Goal: Transaction & Acquisition: Purchase product/service

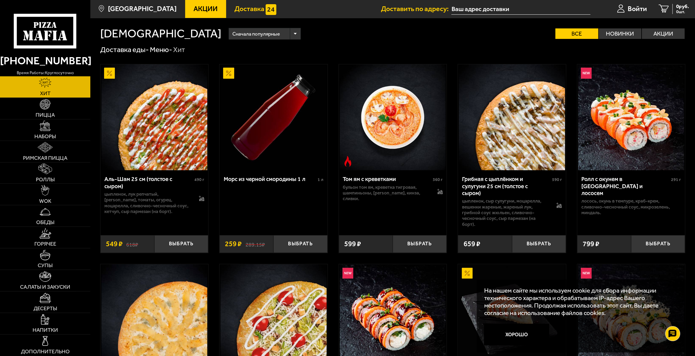
click at [244, 6] on span "Доставка" at bounding box center [249, 8] width 30 height 7
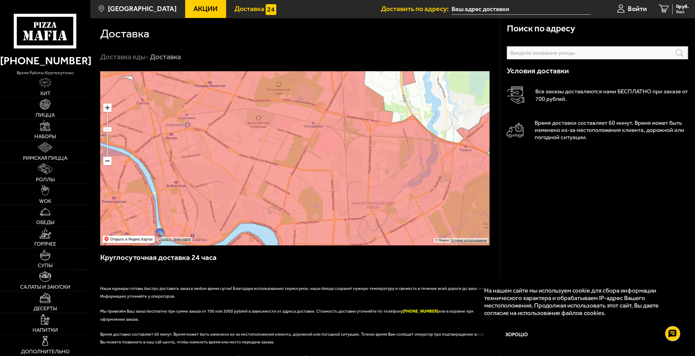
drag, startPoint x: 199, startPoint y: 147, endPoint x: 219, endPoint y: 193, distance: 49.7
click at [219, 193] on ymaps at bounding box center [294, 158] width 389 height 174
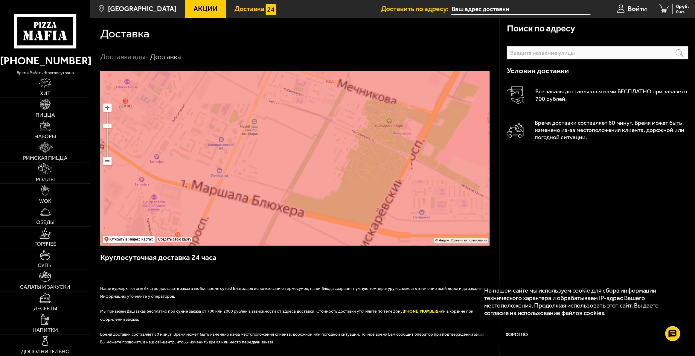
drag, startPoint x: 224, startPoint y: 133, endPoint x: 327, endPoint y: 185, distance: 115.7
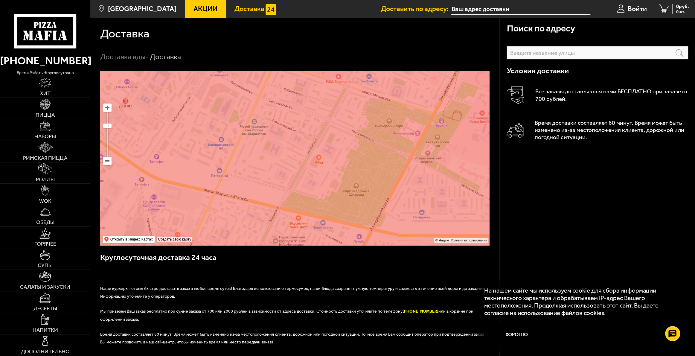
click at [327, 185] on ymaps at bounding box center [294, 158] width 389 height 174
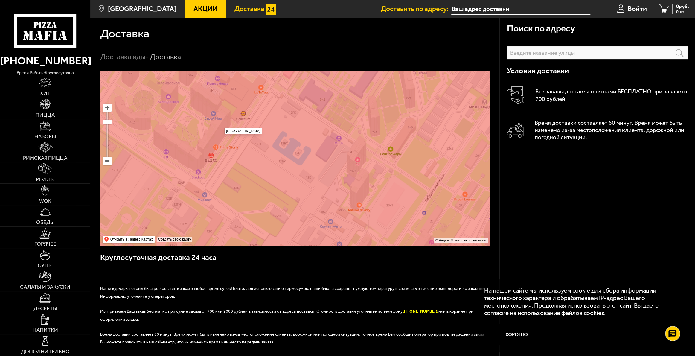
click at [220, 124] on ymaps at bounding box center [294, 158] width 389 height 174
type input "[STREET_ADDRESS]"
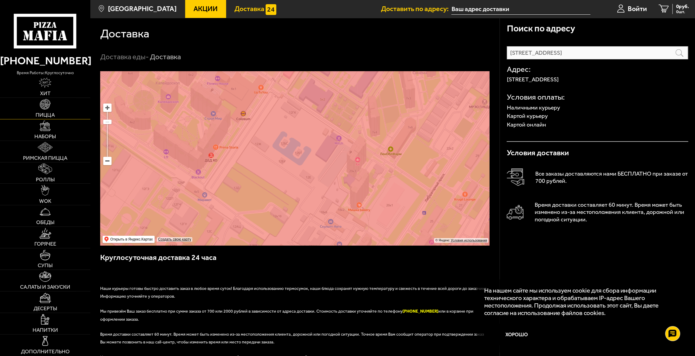
click at [50, 106] on img at bounding box center [45, 104] width 10 height 10
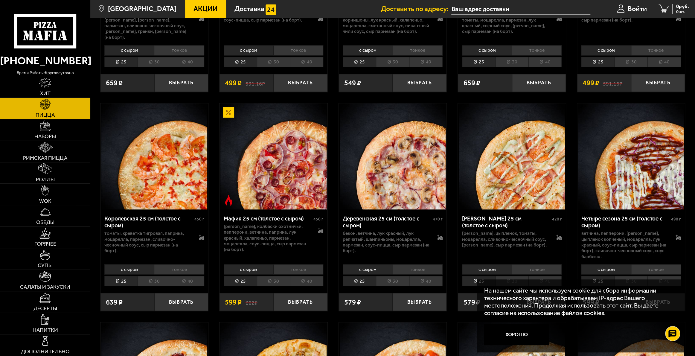
scroll to position [867, 0]
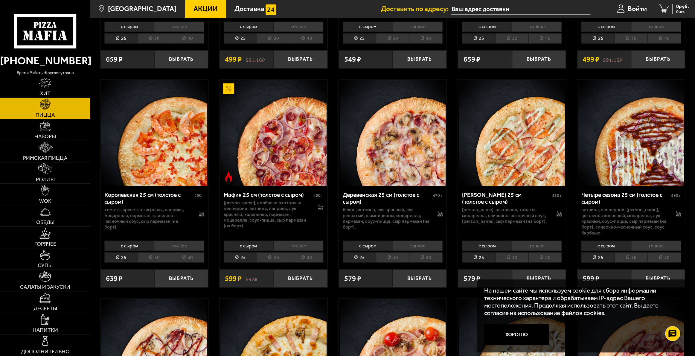
click at [275, 252] on li "30" at bounding box center [273, 257] width 33 height 10
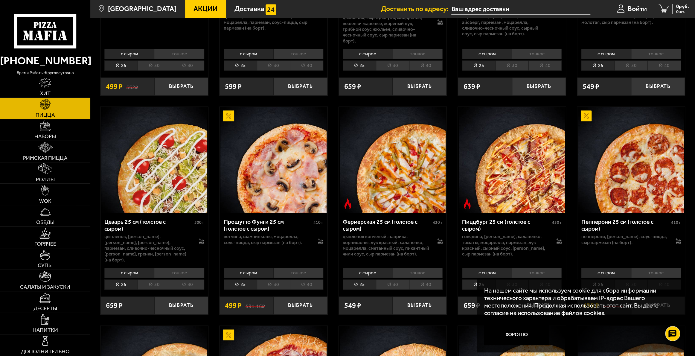
scroll to position [598, 0]
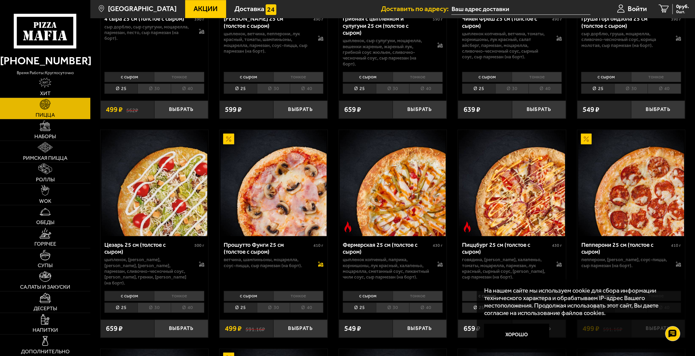
click at [320, 262] on icon at bounding box center [320, 264] width 5 height 4
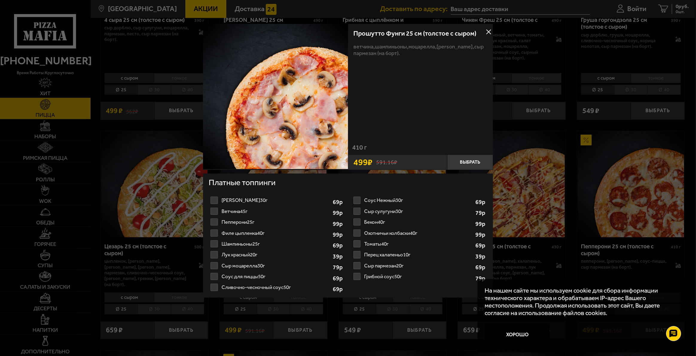
click at [574, 132] on div at bounding box center [348, 178] width 696 height 356
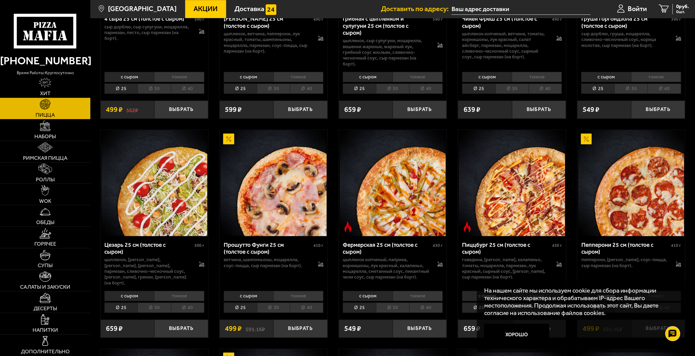
click at [294, 291] on li "тонкое" at bounding box center [298, 296] width 50 height 10
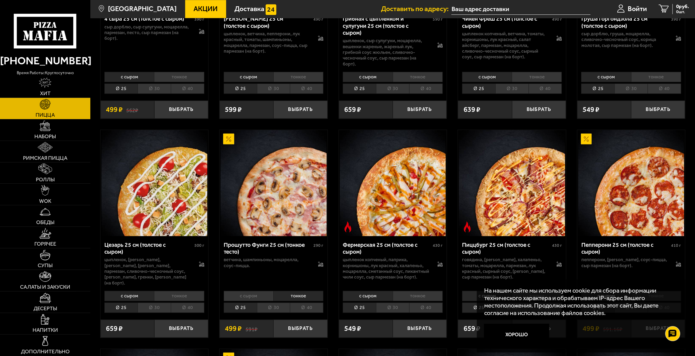
click at [243, 291] on li "с сыром" at bounding box center [249, 296] width 50 height 10
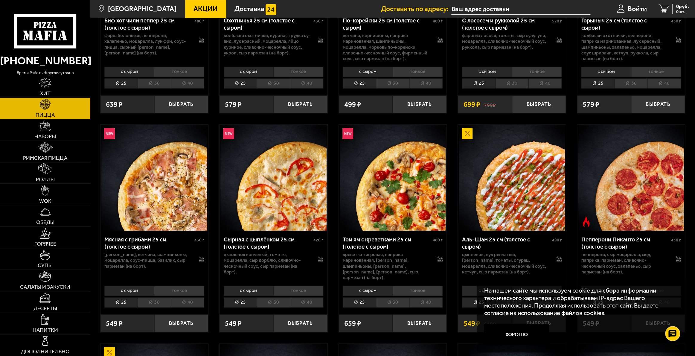
scroll to position [179, 0]
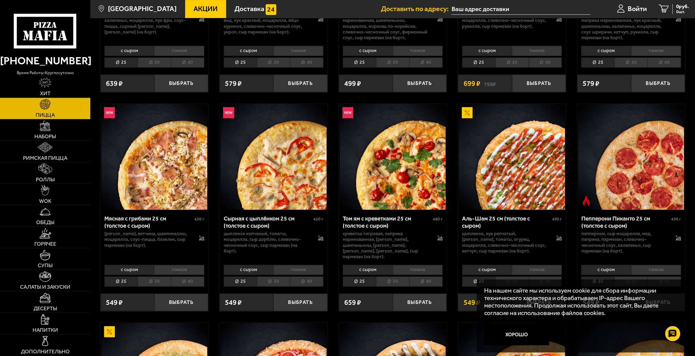
drag, startPoint x: 530, startPoint y: 333, endPoint x: 525, endPoint y: 326, distance: 9.0
click at [529, 333] on button "Хорошо" at bounding box center [516, 335] width 65 height 22
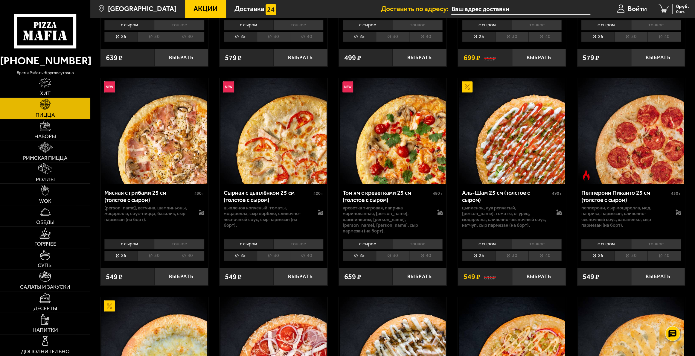
scroll to position [209, 0]
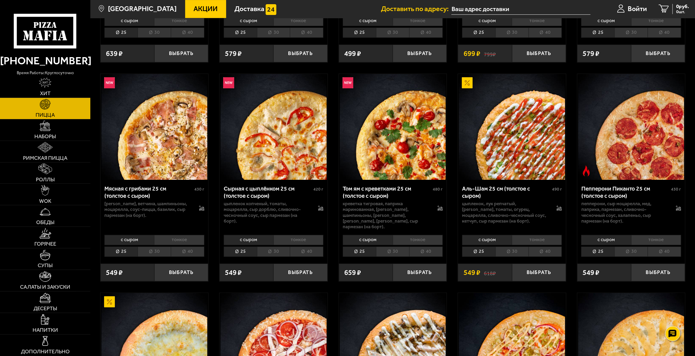
click at [156, 246] on li "30" at bounding box center [154, 251] width 33 height 10
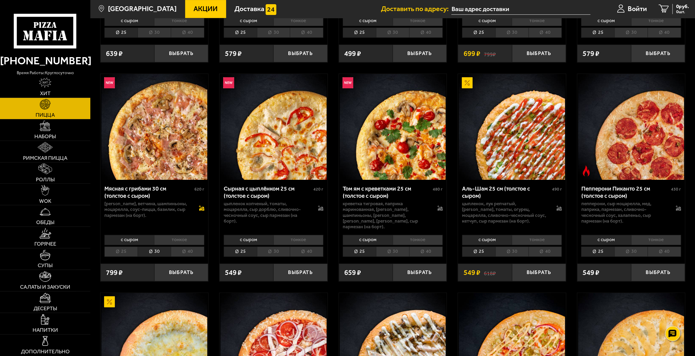
click at [201, 207] on icon at bounding box center [201, 207] width 5 height 5
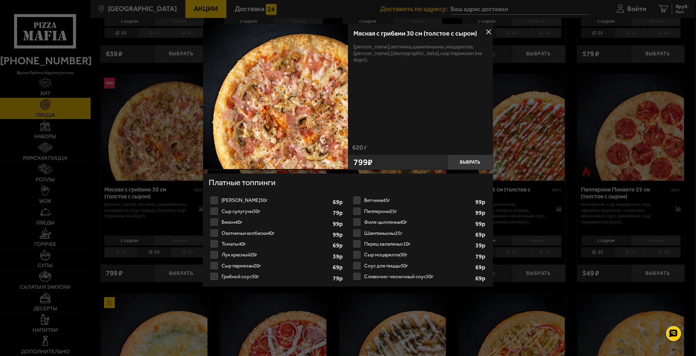
click at [214, 245] on label "Томаты 40г 1" at bounding box center [276, 243] width 135 height 11
click at [0, 0] on input "Томаты 40г 1" at bounding box center [0, 0] width 0 height 0
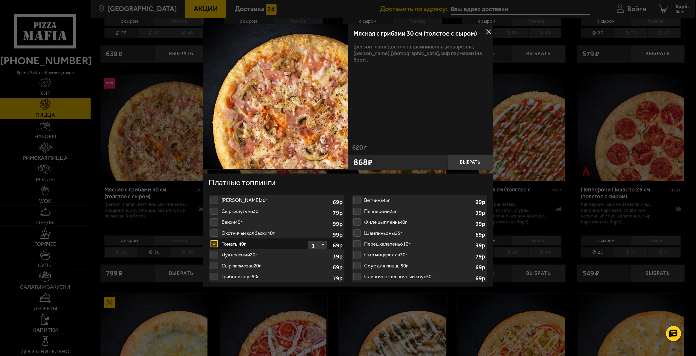
click at [213, 265] on label "Сыр пармезан 20г 1" at bounding box center [276, 265] width 135 height 11
click at [215, 265] on label "Сыр пармезан 20г 1" at bounding box center [276, 265] width 135 height 11
click at [214, 220] on label "Бекон 40г 1" at bounding box center [276, 222] width 135 height 11
click at [214, 243] on label "Томаты 40г 1" at bounding box center [276, 243] width 135 height 11
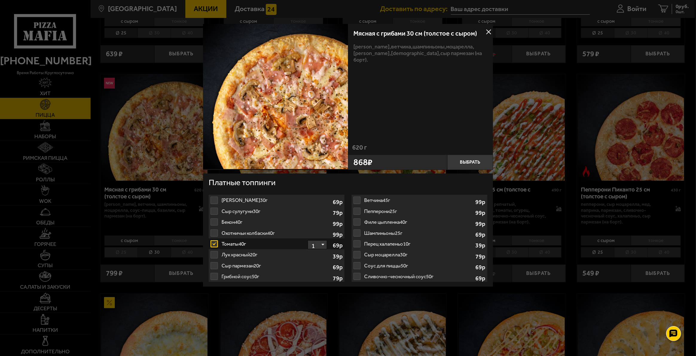
click at [0, 0] on input "Томаты 40г 1" at bounding box center [0, 0] width 0 height 0
click at [215, 252] on label "Лук красный 20г 1" at bounding box center [276, 254] width 135 height 11
click at [215, 255] on label "Лук красный 20г 1" at bounding box center [276, 254] width 135 height 11
click at [217, 260] on label "Сыр пармезан 20г 1" at bounding box center [276, 265] width 135 height 11
click at [214, 243] on label "Томаты 40г 1" at bounding box center [276, 243] width 135 height 11
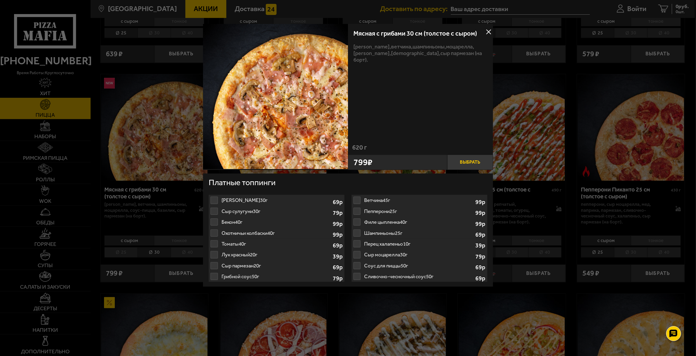
click at [464, 163] on button "Выбрать" at bounding box center [470, 162] width 46 height 15
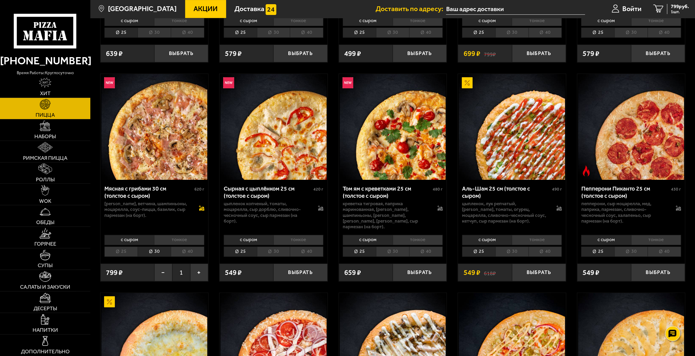
click at [200, 207] on icon at bounding box center [201, 207] width 4 height 4
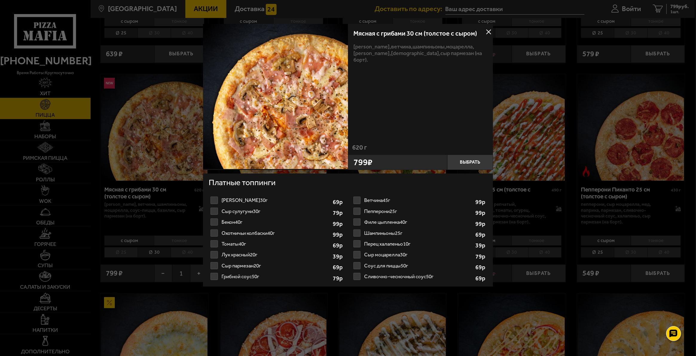
click at [216, 242] on label "Томаты 40г 1" at bounding box center [276, 243] width 135 height 11
click at [0, 0] on input "Томаты 40г 1" at bounding box center [0, 0] width 0 height 0
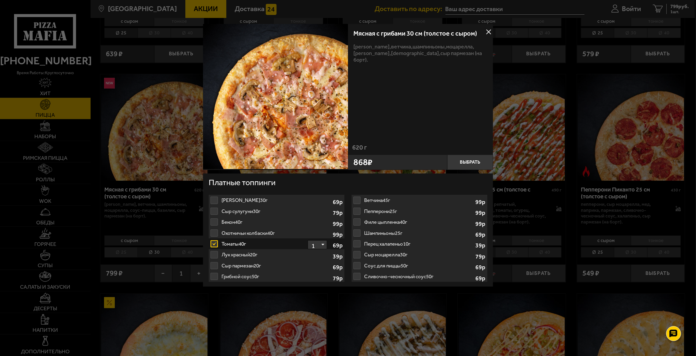
click at [214, 255] on label "Лук красный 20г 1" at bounding box center [276, 254] width 135 height 11
click at [322, 244] on select "1" at bounding box center [317, 244] width 19 height 9
click at [470, 161] on button "Выбрать" at bounding box center [470, 162] width 46 height 15
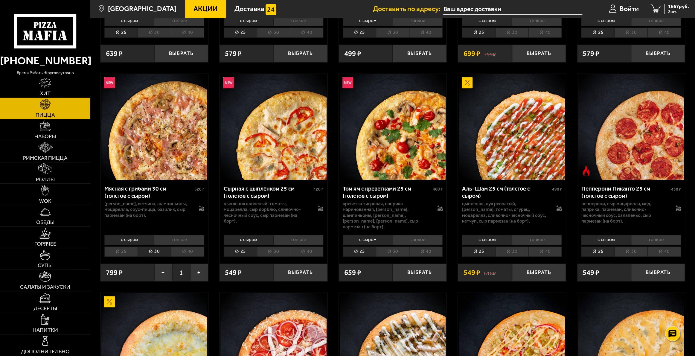
click at [152, 156] on img at bounding box center [154, 127] width 106 height 106
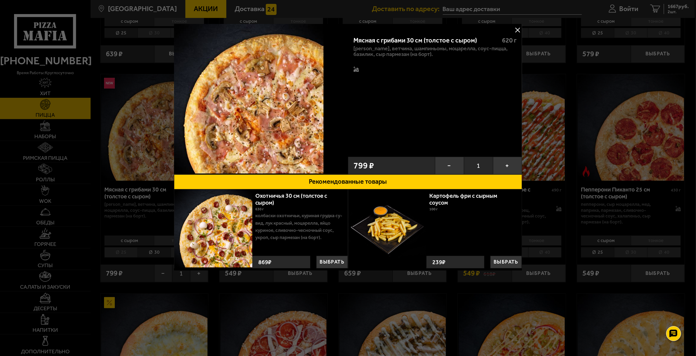
click at [517, 28] on button at bounding box center [517, 29] width 9 height 9
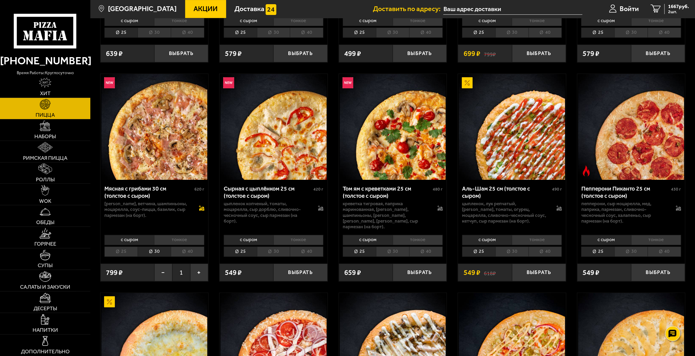
click at [202, 208] on icon at bounding box center [201, 207] width 4 height 4
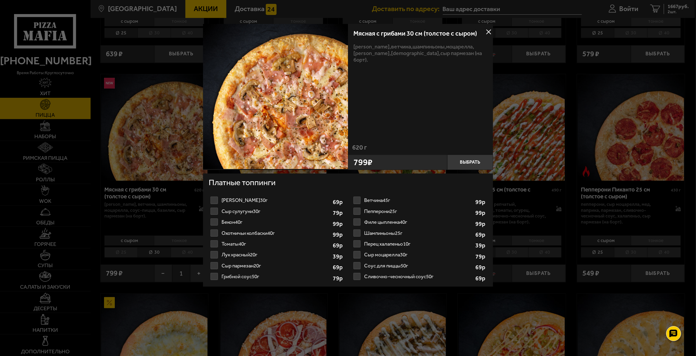
click at [216, 220] on label "Бекон 40г 1" at bounding box center [276, 222] width 135 height 11
click at [0, 0] on input "Бекон 40г 1" at bounding box center [0, 0] width 0 height 0
click at [214, 211] on label "Сыр сулугуни 30г 1" at bounding box center [276, 211] width 135 height 11
click at [0, 0] on input "Сыр сулугуни 30г 1" at bounding box center [0, 0] width 0 height 0
click at [216, 199] on label "[PERSON_NAME] 30г 1" at bounding box center [276, 200] width 135 height 11
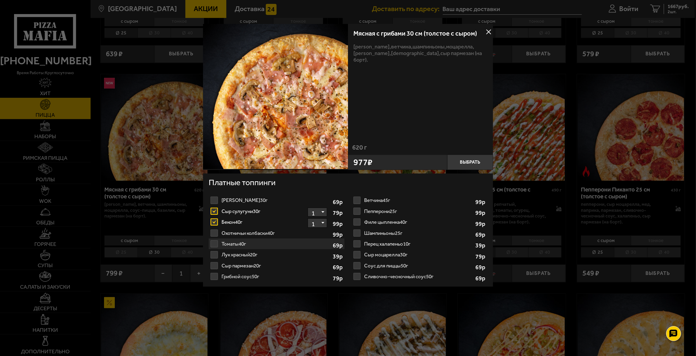
click at [0, 0] on input "[PERSON_NAME] 30г 1" at bounding box center [0, 0] width 0 height 0
click at [214, 199] on label "[PERSON_NAME] 30г 1" at bounding box center [276, 200] width 135 height 11
click at [0, 0] on input "[PERSON_NAME] 30г 1" at bounding box center [0, 0] width 0 height 0
click at [215, 213] on label "Сыр сулугуни 30г 1" at bounding box center [276, 211] width 135 height 11
click at [0, 0] on input "Сыр сулугуни 30г 1" at bounding box center [0, 0] width 0 height 0
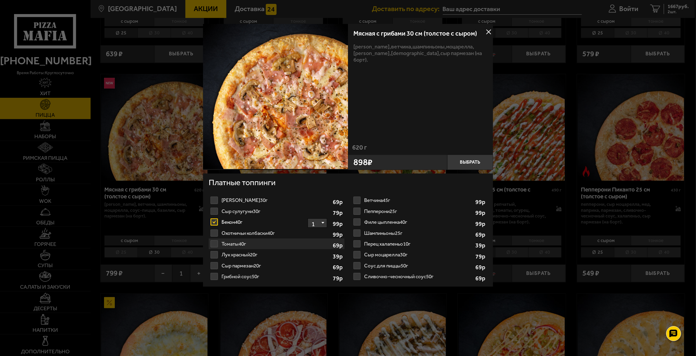
click at [216, 221] on label "Бекон 40г 1" at bounding box center [276, 222] width 135 height 11
click at [0, 0] on input "Бекон 40г 1" at bounding box center [0, 0] width 0 height 0
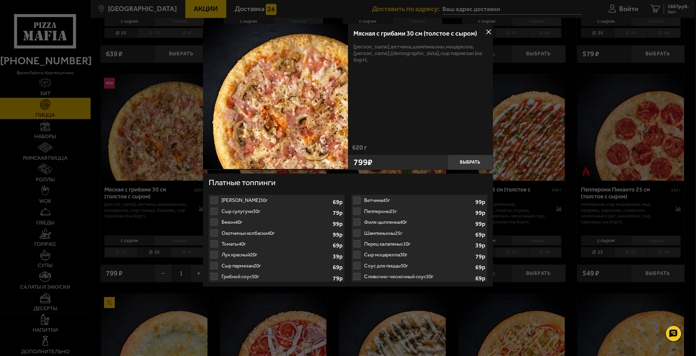
click at [215, 243] on label "Томаты 40г 1" at bounding box center [276, 243] width 135 height 11
click at [215, 231] on label "Охотничьи колбаски 40г 1" at bounding box center [276, 233] width 135 height 11
click at [216, 212] on label "Сыр сулугуни 30г 1" at bounding box center [276, 211] width 135 height 11
click at [215, 204] on label "[PERSON_NAME] 30г 1" at bounding box center [276, 200] width 135 height 11
drag, startPoint x: 488, startPoint y: 33, endPoint x: 480, endPoint y: 37, distance: 8.4
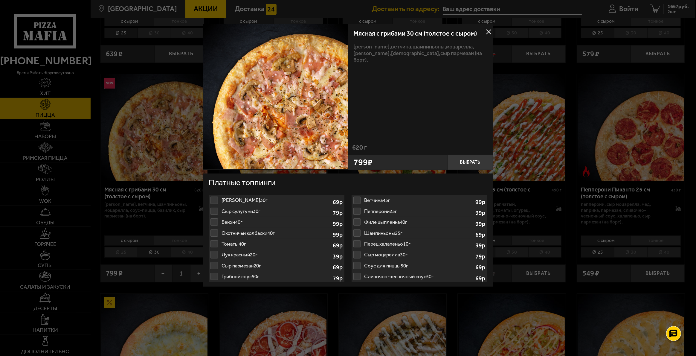
click at [488, 33] on button at bounding box center [488, 32] width 9 height 9
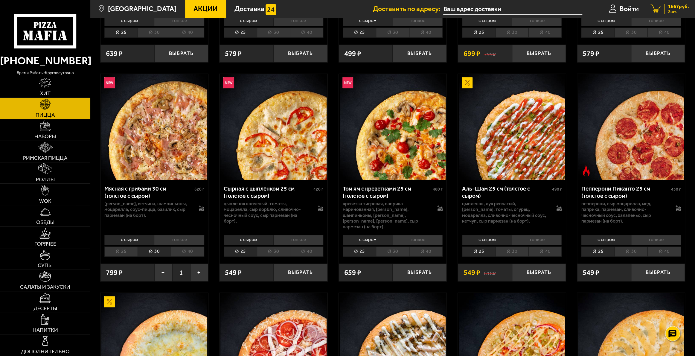
click at [670, 7] on span "1667 руб." at bounding box center [678, 6] width 21 height 5
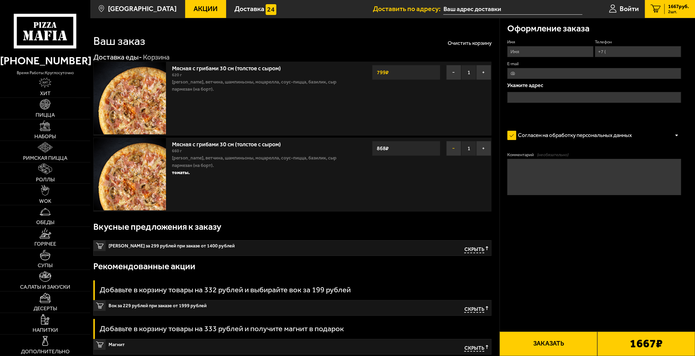
click at [456, 148] on button "−" at bounding box center [453, 148] width 15 height 15
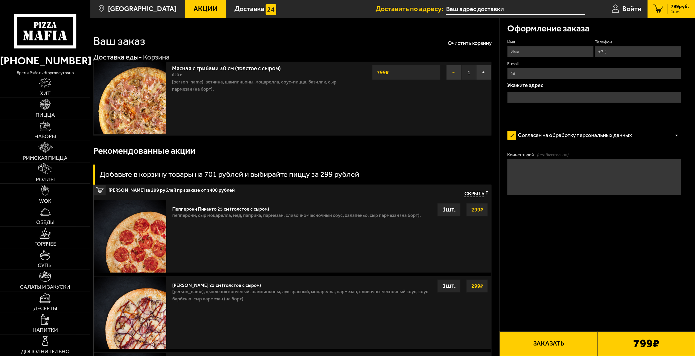
click at [455, 72] on button "−" at bounding box center [453, 72] width 15 height 15
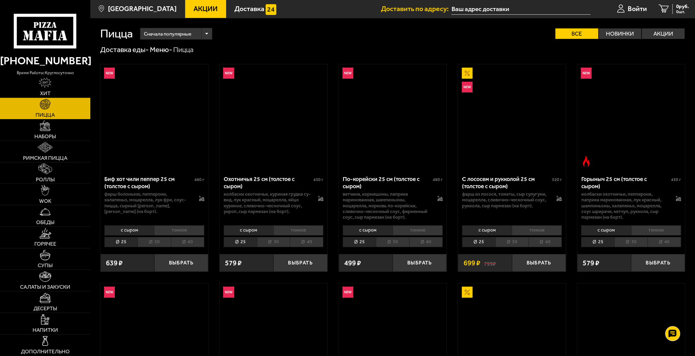
scroll to position [209, 0]
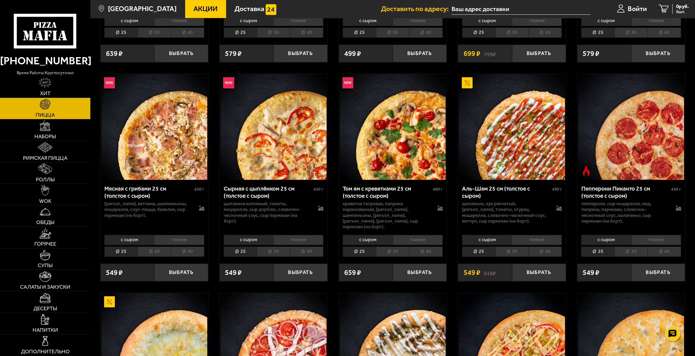
click at [156, 246] on li "30" at bounding box center [154, 251] width 33 height 10
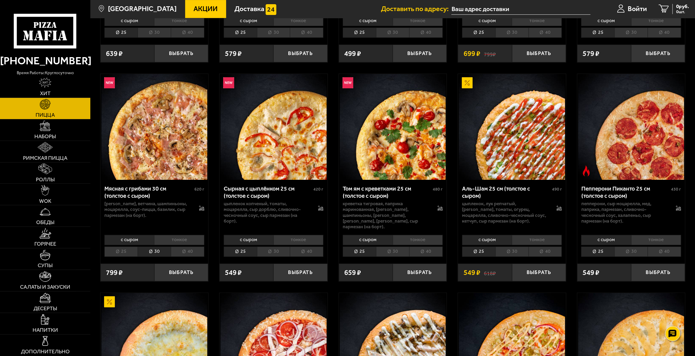
click at [173, 119] on img at bounding box center [154, 127] width 106 height 106
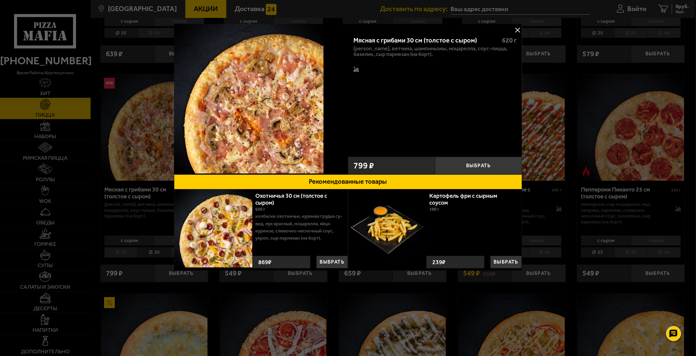
click at [518, 28] on button at bounding box center [517, 29] width 9 height 9
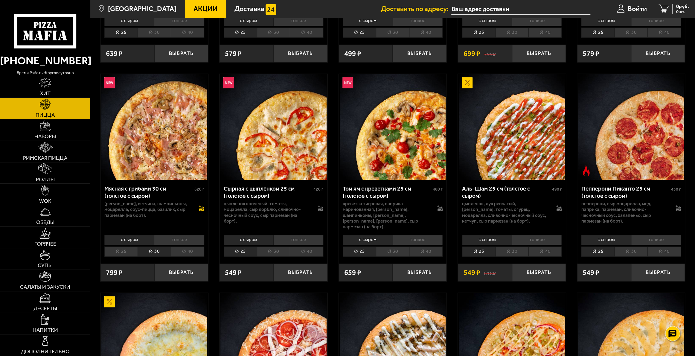
click at [202, 209] on icon at bounding box center [201, 207] width 5 height 5
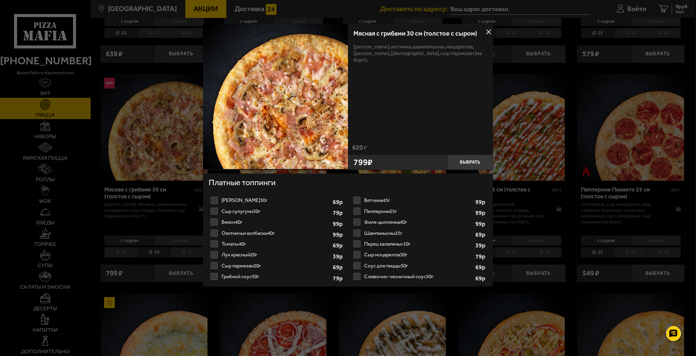
click at [215, 245] on label "Томаты 40г 1" at bounding box center [276, 243] width 135 height 11
click at [0, 0] on input "Томаты 40г 1" at bounding box center [0, 0] width 0 height 0
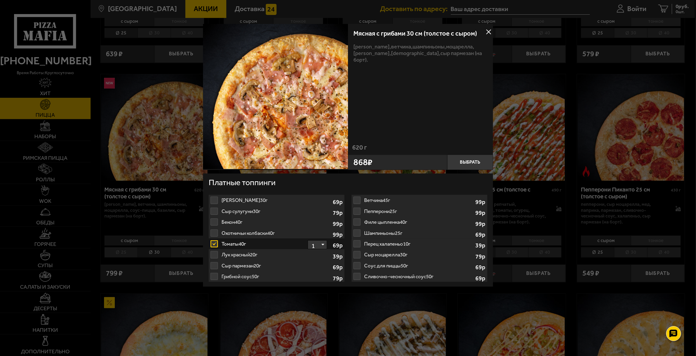
click at [214, 220] on label "Бекон 40г 1" at bounding box center [276, 222] width 135 height 11
click at [214, 221] on label "Бекон 40г 1" at bounding box center [276, 222] width 135 height 11
click at [216, 244] on label "Томаты 40г 1" at bounding box center [276, 243] width 135 height 11
click at [0, 0] on input "Томаты 40г 1" at bounding box center [0, 0] width 0 height 0
click at [215, 245] on label "Томаты 40г 1" at bounding box center [276, 243] width 135 height 11
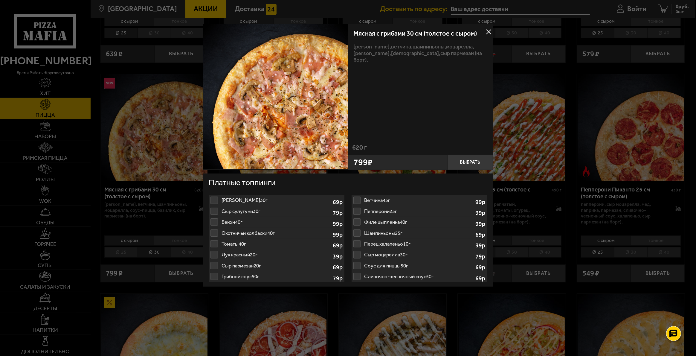
click at [216, 232] on label "Охотничьи колбаски 40г 1" at bounding box center [276, 233] width 135 height 11
click at [217, 244] on label "Томаты 40г 1" at bounding box center [276, 243] width 135 height 11
click at [214, 242] on label "Томаты 40г 1" at bounding box center [276, 243] width 135 height 11
drag, startPoint x: 214, startPoint y: 228, endPoint x: 215, endPoint y: 225, distance: 3.0
click at [215, 228] on label "Охотничьи колбаски 40г 1" at bounding box center [276, 233] width 135 height 11
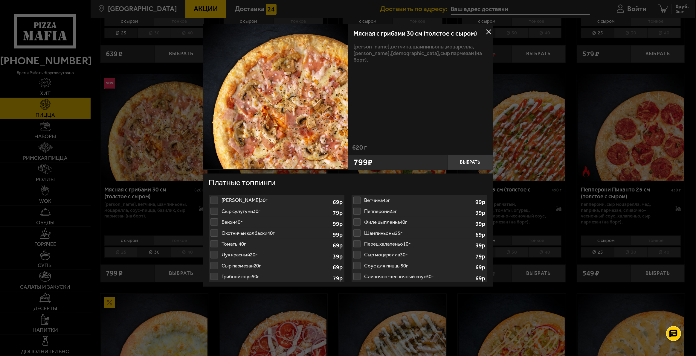
drag, startPoint x: 214, startPoint y: 217, endPoint x: 214, endPoint y: 213, distance: 4.2
click at [214, 215] on ul "[PERSON_NAME] 30г 1 69 р Ветчина 45г 1 99 р Сыр сулугуни 30г 1 79 р Пепперони 2…" at bounding box center [348, 238] width 278 height 97
click at [214, 210] on label "Сыр сулугуни 30г 1" at bounding box center [276, 211] width 135 height 11
drag, startPoint x: 214, startPoint y: 210, endPoint x: 221, endPoint y: 212, distance: 7.0
click at [215, 210] on label "Сыр сулугуни 30г 1" at bounding box center [276, 211] width 135 height 11
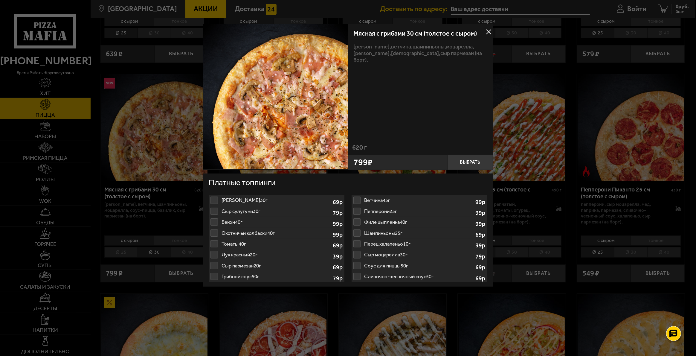
click at [233, 216] on label "Сыр сулугуни 30г 1" at bounding box center [276, 211] width 135 height 11
click at [265, 224] on label "Бекон 40г 1" at bounding box center [276, 222] width 135 height 11
drag, startPoint x: 275, startPoint y: 226, endPoint x: 296, endPoint y: 203, distance: 31.5
click at [277, 225] on label "Бекон 40г 1" at bounding box center [276, 222] width 135 height 11
click at [489, 32] on button at bounding box center [488, 32] width 9 height 9
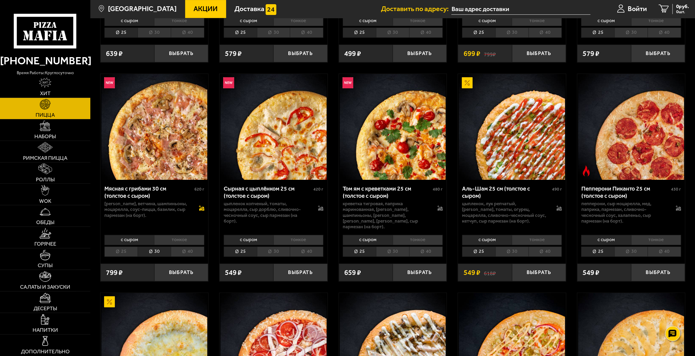
click at [200, 208] on icon at bounding box center [201, 208] width 5 height 4
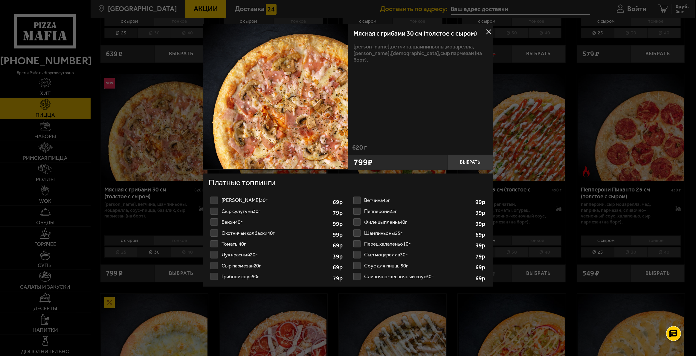
click at [214, 244] on label "Томаты 40г 1" at bounding box center [276, 243] width 135 height 11
click at [0, 0] on input "Томаты 40г 1" at bounding box center [0, 0] width 0 height 0
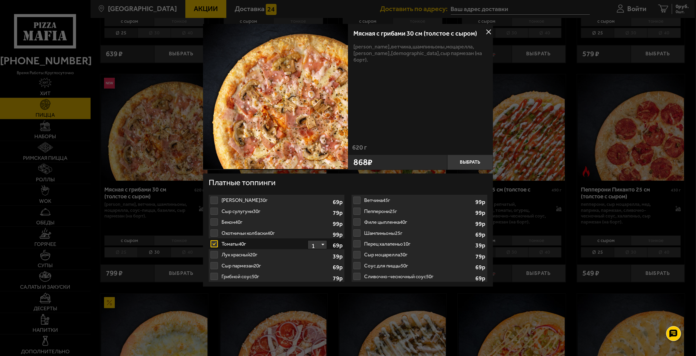
click at [489, 33] on button at bounding box center [488, 32] width 9 height 9
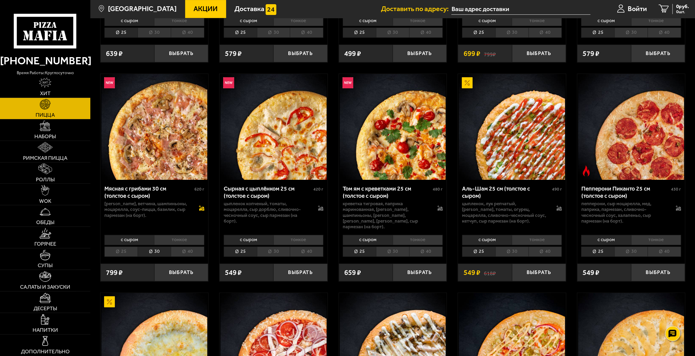
click at [203, 208] on icon at bounding box center [201, 208] width 5 height 4
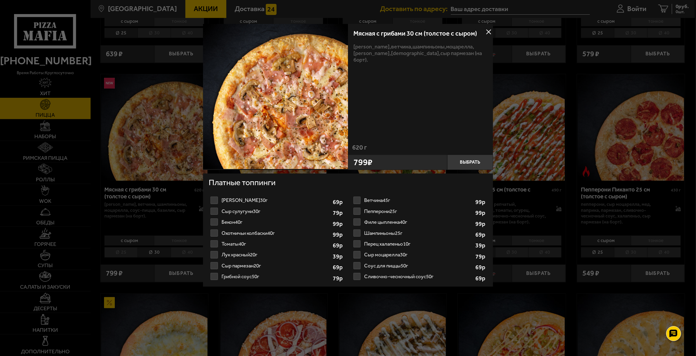
drag, startPoint x: 216, startPoint y: 231, endPoint x: 216, endPoint y: 234, distance: 3.0
click at [216, 232] on label "Охотничьи колбаски 40г 1" at bounding box center [276, 233] width 135 height 11
click at [0, 0] on input "Охотничьи колбаски 40г 1" at bounding box center [0, 0] width 0 height 0
click at [217, 242] on label "Томаты 40г 1" at bounding box center [276, 243] width 135 height 11
click at [215, 243] on label "Томаты 40г 1" at bounding box center [276, 243] width 135 height 11
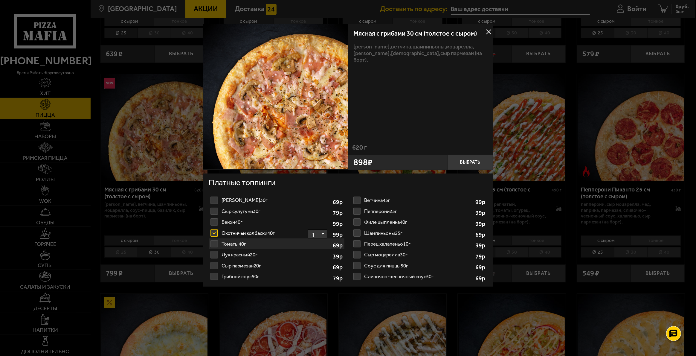
click at [217, 247] on label "Томаты 40г 1" at bounding box center [276, 243] width 135 height 11
click at [215, 244] on label "Томаты 40г 1" at bounding box center [276, 243] width 135 height 11
click at [217, 232] on label "Охотничьи колбаски 40г 1" at bounding box center [276, 233] width 135 height 11
click at [0, 0] on input "Охотничьи колбаски 40г 1" at bounding box center [0, 0] width 0 height 0
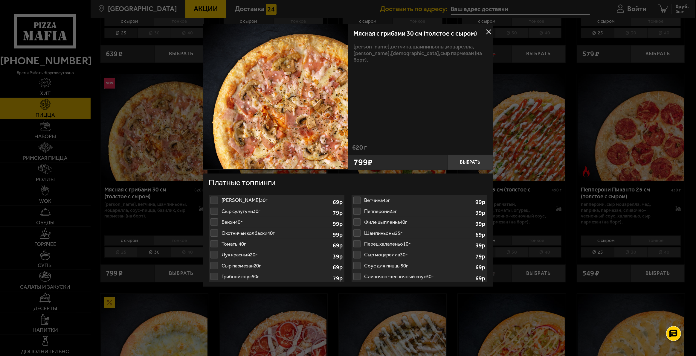
click at [215, 219] on label "Бекон 40г 1" at bounding box center [276, 222] width 135 height 11
click at [215, 210] on label "Сыр сулугуни 30г 1" at bounding box center [276, 211] width 135 height 11
click at [215, 199] on label "[PERSON_NAME] 30г 1" at bounding box center [276, 200] width 135 height 11
click at [488, 31] on button at bounding box center [488, 32] width 9 height 9
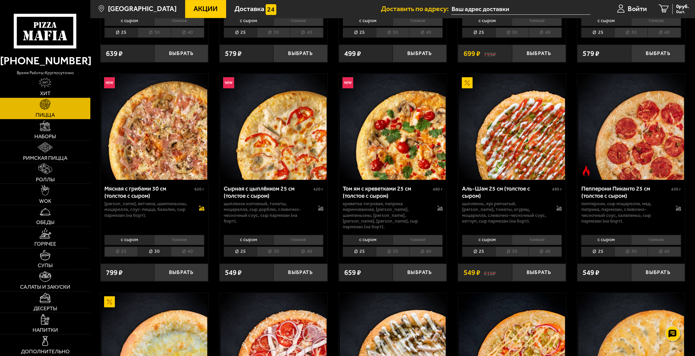
click at [200, 208] on icon at bounding box center [201, 207] width 5 height 5
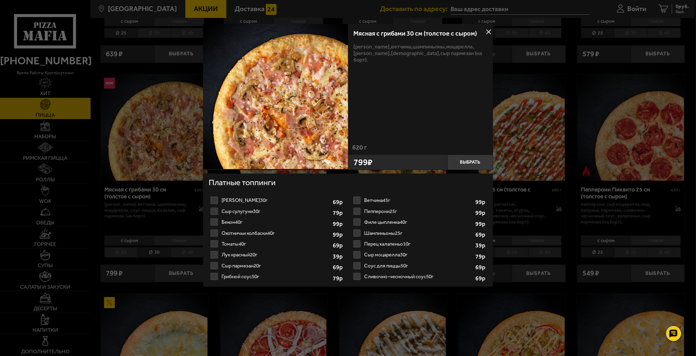
click at [214, 210] on label "Сыр сулугуни 30г 1" at bounding box center [276, 211] width 135 height 11
click at [0, 0] on input "Сыр сулугуни 30г 1" at bounding box center [0, 0] width 0 height 0
click at [215, 225] on label "Бекон 40г 1" at bounding box center [276, 222] width 135 height 11
click at [0, 0] on input "Бекон 40г 1" at bounding box center [0, 0] width 0 height 0
click at [216, 245] on label "Томаты 40г 1" at bounding box center [276, 243] width 135 height 11
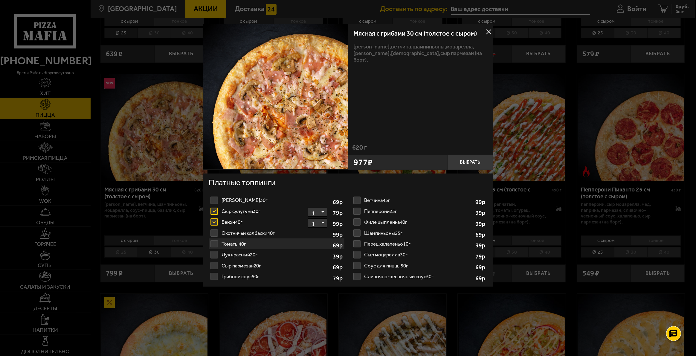
click at [214, 233] on label "Охотничьи колбаски 40г 1" at bounding box center [276, 233] width 135 height 11
click at [0, 0] on input "Охотничьи колбаски 40г 1" at bounding box center [0, 0] width 0 height 0
click at [215, 243] on label "Томаты 40г 1" at bounding box center [276, 243] width 135 height 11
click at [220, 228] on label "Охотничьи колбаски 40г 1" at bounding box center [276, 233] width 135 height 11
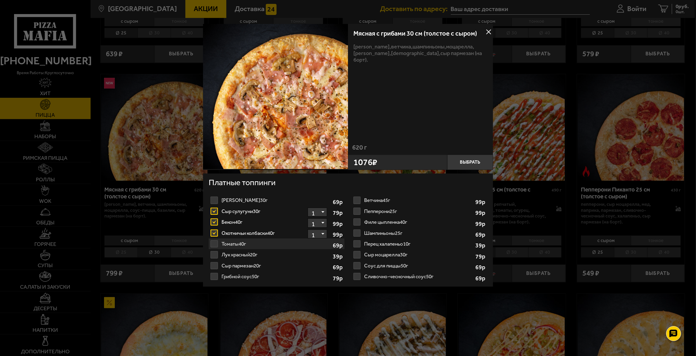
click at [0, 0] on input "Охотничьи колбаски 40г 1" at bounding box center [0, 0] width 0 height 0
click at [225, 240] on label "Томаты 40г 1" at bounding box center [276, 243] width 135 height 11
click at [227, 243] on label "Томаты 40г 1" at bounding box center [276, 243] width 135 height 11
click at [227, 235] on label "Охотничьи колбаски 40г 1" at bounding box center [276, 233] width 135 height 11
click at [0, 0] on input "Охотничьи колбаски 40г 1" at bounding box center [0, 0] width 0 height 0
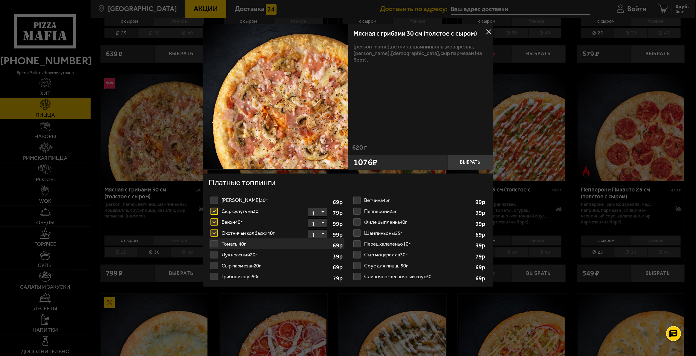
click at [227, 223] on label "Бекон 40г 1" at bounding box center [276, 222] width 135 height 11
click at [0, 0] on input "Бекон 40г 1" at bounding box center [0, 0] width 0 height 0
click at [231, 247] on label "Томаты 40г 1" at bounding box center [276, 243] width 135 height 11
click at [231, 243] on label "Томаты 40г 1" at bounding box center [276, 243] width 135 height 11
click at [233, 231] on label "Охотничьи колбаски 40г 1" at bounding box center [276, 233] width 135 height 11
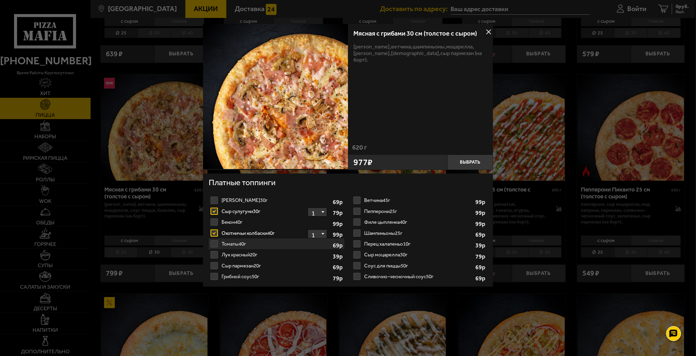
click at [0, 0] on input "Охотничьи колбаски 40г 1" at bounding box center [0, 0] width 0 height 0
click at [233, 244] on label "Томаты 40г 1" at bounding box center [276, 243] width 135 height 11
click at [234, 255] on label "Лук красный 20г 1" at bounding box center [276, 254] width 135 height 11
click at [0, 0] on input "Лук красный 20г 1" at bounding box center [0, 0] width 0 height 0
click at [233, 243] on label "Томаты 40г 1" at bounding box center [276, 243] width 135 height 11
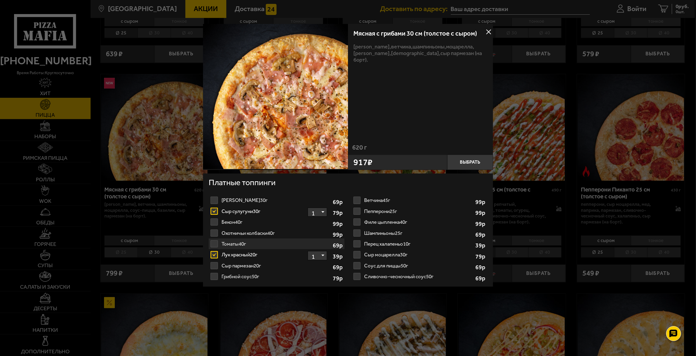
click at [234, 231] on label "Охотничьи колбаски 40г 1" at bounding box center [276, 233] width 135 height 11
click at [0, 0] on input "Охотничьи колбаски 40г 1" at bounding box center [0, 0] width 0 height 0
drag, startPoint x: 488, startPoint y: 34, endPoint x: 469, endPoint y: 47, distance: 23.3
click at [488, 33] on button at bounding box center [488, 32] width 9 height 9
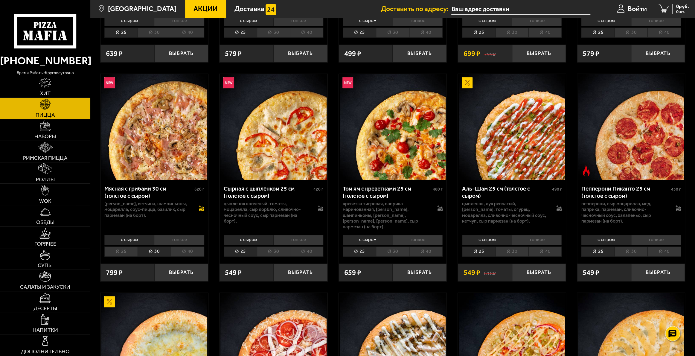
click at [199, 210] on icon at bounding box center [201, 209] width 5 height 2
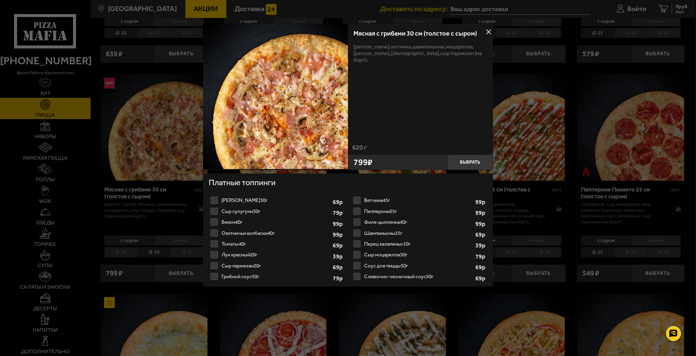
click at [258, 246] on label "Томаты 40г 1" at bounding box center [276, 243] width 135 height 11
click at [0, 0] on input "Томаты 40г 1" at bounding box center [0, 0] width 0 height 0
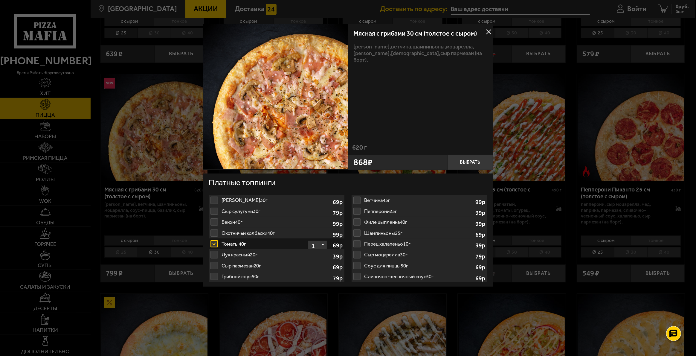
click at [260, 255] on label "Лук красный 20г 1" at bounding box center [276, 254] width 135 height 11
click at [263, 229] on label "Охотничьи колбаски 40г 1" at bounding box center [276, 233] width 135 height 11
click at [315, 245] on select "1" at bounding box center [317, 244] width 19 height 9
click at [323, 247] on select "1" at bounding box center [317, 244] width 19 height 9
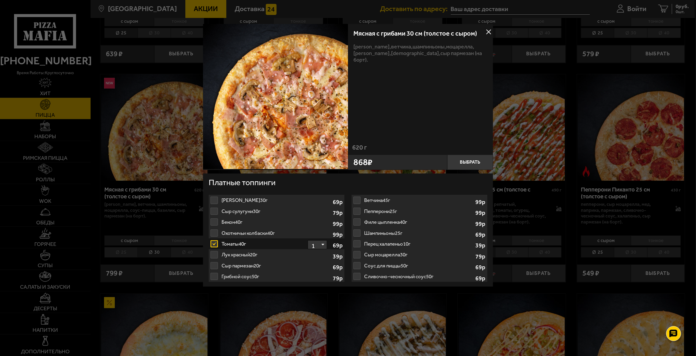
click at [323, 247] on select "1" at bounding box center [317, 244] width 19 height 9
click at [299, 225] on label "Бекон 40г 1" at bounding box center [276, 222] width 135 height 11
click at [289, 206] on label "Сыр сулугуни 30г 1" at bounding box center [276, 211] width 135 height 11
click at [280, 210] on label "Сыр сулугуни 30г 1" at bounding box center [276, 211] width 135 height 11
click at [489, 30] on button at bounding box center [488, 32] width 9 height 9
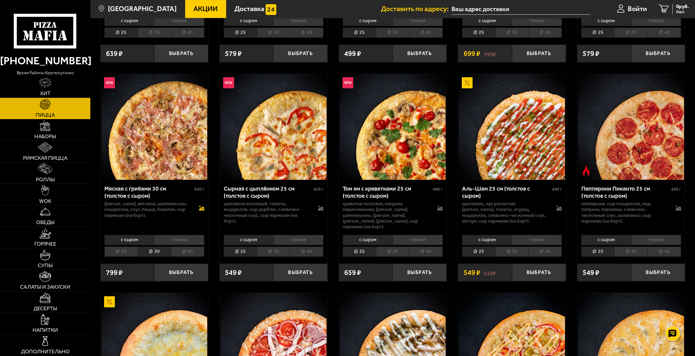
click at [200, 208] on icon at bounding box center [201, 207] width 5 height 5
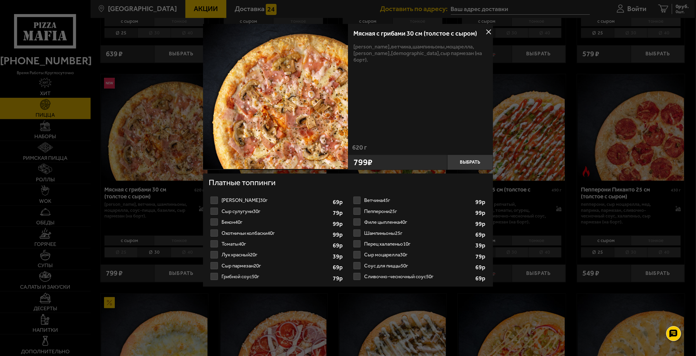
click at [273, 211] on label "Сыр сулугуни 30г 1" at bounding box center [276, 211] width 135 height 11
click at [0, 0] on input "Сыр сулугуни 30г 1" at bounding box center [0, 0] width 0 height 0
click at [262, 242] on label "Томаты 40г 1" at bounding box center [276, 243] width 135 height 11
click at [256, 255] on label "Лук красный 20г 1" at bounding box center [276, 254] width 135 height 11
click at [0, 0] on input "Лук красный 20г 1" at bounding box center [0, 0] width 0 height 0
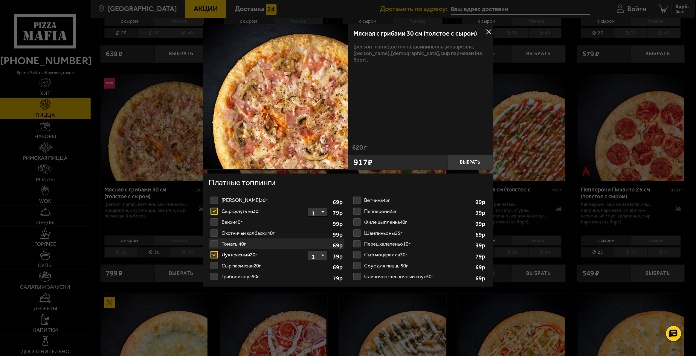
click at [265, 267] on label "Сыр пармезан 20г 1" at bounding box center [276, 265] width 135 height 11
click at [0, 0] on input "Сыр пармезан 20г 1" at bounding box center [0, 0] width 0 height 0
click at [257, 276] on label "Грибной соус 50г 1" at bounding box center [276, 276] width 135 height 11
click at [0, 0] on input "Грибной соус 50г 1" at bounding box center [0, 0] width 0 height 0
click at [251, 245] on label "Томаты 40г 1" at bounding box center [276, 243] width 135 height 11
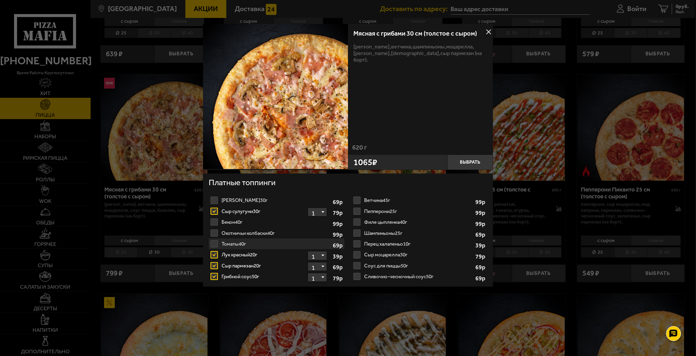
click at [252, 230] on label "Охотничьи колбаски 40г 1" at bounding box center [276, 233] width 135 height 11
click at [0, 0] on input "Охотничьи колбаски 40г 1" at bounding box center [0, 0] width 0 height 0
click at [251, 217] on label "Бекон 40г 1" at bounding box center [276, 222] width 135 height 11
click at [0, 0] on input "Бекон 40г 1" at bounding box center [0, 0] width 0 height 0
click at [255, 195] on label "[PERSON_NAME] 30г 1" at bounding box center [276, 200] width 135 height 11
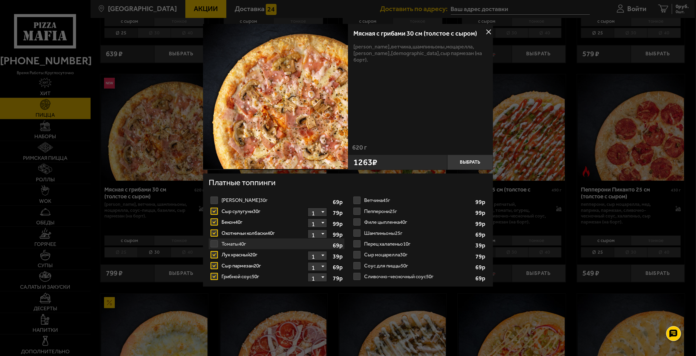
click at [0, 0] on input "[PERSON_NAME] 30г 1" at bounding box center [0, 0] width 0 height 0
click at [254, 203] on label "[PERSON_NAME] 30г 1" at bounding box center [276, 200] width 135 height 11
click at [0, 0] on input "[PERSON_NAME] 30г 1" at bounding box center [0, 0] width 0 height 0
click at [252, 230] on ul "[PERSON_NAME] 30г 1 69 р Ветчина 45г 1 99 р Сыр сулугуни 30г 1 79 р Пепперони 2…" at bounding box center [348, 238] width 278 height 97
drag, startPoint x: 251, startPoint y: 249, endPoint x: 250, endPoint y: 258, distance: 9.4
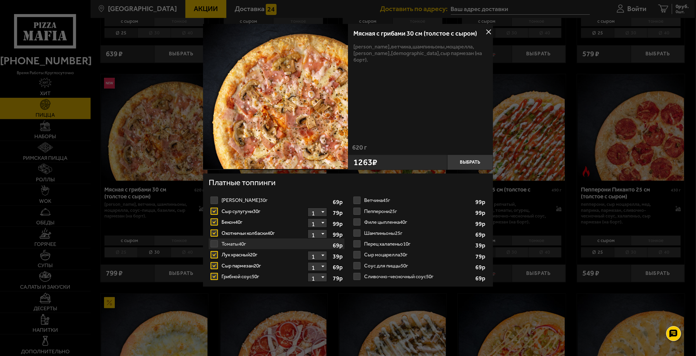
click at [251, 250] on ul "[PERSON_NAME] 30г 1 69 р Ветчина 45г 1 99 р Сыр сулугуни 30г 1 79 р Пепперони 2…" at bounding box center [348, 238] width 278 height 97
drag, startPoint x: 249, startPoint y: 262, endPoint x: 249, endPoint y: 266, distance: 4.2
click at [249, 264] on ul "[PERSON_NAME] 30г 1 69 р Ветчина 45г 1 99 р Сыр сулугуни 30г 1 79 р Пепперони 2…" at bounding box center [348, 238] width 278 height 97
click at [249, 266] on label "Сыр пармезан 20г 1" at bounding box center [276, 265] width 135 height 11
click at [0, 0] on input "Сыр пармезан 20г 1" at bounding box center [0, 0] width 0 height 0
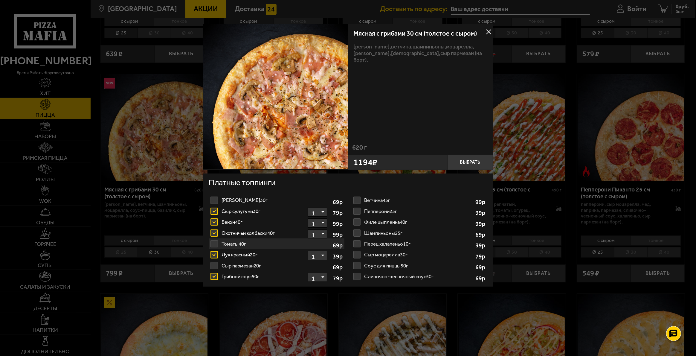
click at [392, 231] on label "Шампиньоны 25г 1" at bounding box center [419, 233] width 135 height 11
click at [0, 0] on input "Шампиньоны 25г 1" at bounding box center [0, 0] width 0 height 0
drag, startPoint x: 392, startPoint y: 231, endPoint x: 387, endPoint y: 221, distance: 12.0
click at [392, 229] on label "Шампиньоны 25г 1" at bounding box center [419, 233] width 135 height 11
click at [0, 0] on input "Шампиньоны 25г 1" at bounding box center [0, 0] width 0 height 0
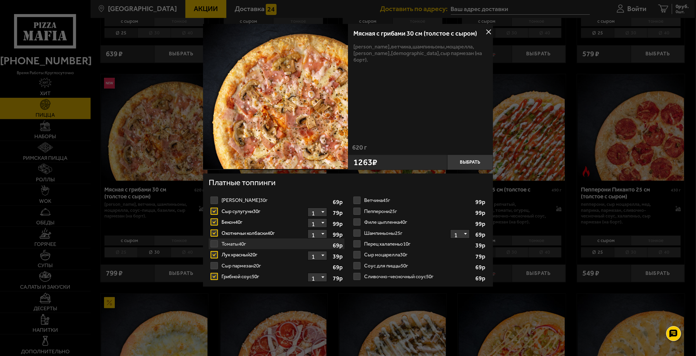
click at [387, 221] on label "Филе цыпленка 40г 1" at bounding box center [419, 222] width 135 height 11
click at [0, 0] on input "Филе цыпленка 40г 1" at bounding box center [0, 0] width 0 height 0
click at [382, 198] on label "Ветчина 45г 1" at bounding box center [419, 200] width 135 height 11
click at [0, 0] on input "Ветчина 45г 1" at bounding box center [0, 0] width 0 height 0
drag, startPoint x: 382, startPoint y: 198, endPoint x: 381, endPoint y: 210, distance: 11.7
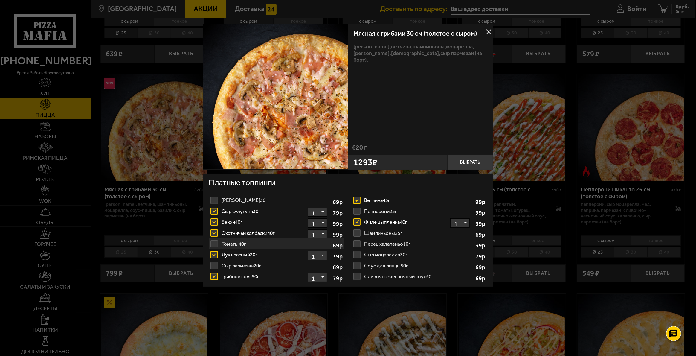
click at [382, 199] on label "Ветчина 45г 1" at bounding box center [419, 200] width 135 height 11
click at [0, 0] on input "Ветчина 45г 1" at bounding box center [0, 0] width 0 height 0
drag, startPoint x: 381, startPoint y: 223, endPoint x: 380, endPoint y: 237, distance: 14.4
click at [381, 228] on ul "[PERSON_NAME] 30г 1 69 р Ветчина 45г 1 99 р Сыр сулугуни 30г 1 79 р Пепперони 2…" at bounding box center [348, 238] width 278 height 97
click at [380, 248] on label "Перец халапеньо 10г 1" at bounding box center [419, 243] width 135 height 11
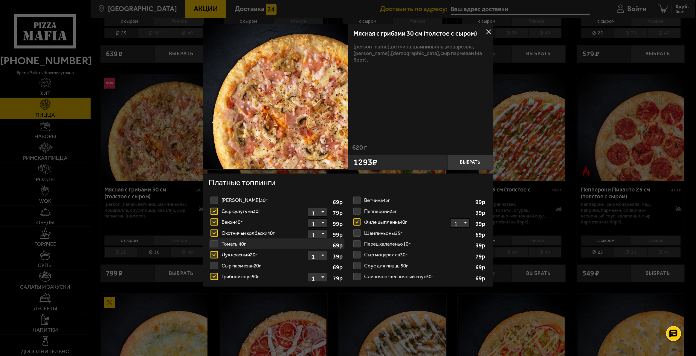
click at [0, 0] on input "Перец халапеньо 10г 1" at bounding box center [0, 0] width 0 height 0
drag, startPoint x: 380, startPoint y: 261, endPoint x: 377, endPoint y: 270, distance: 9.2
click at [378, 265] on ul "[PERSON_NAME] 30г 1 69 р Ветчина 45г 1 99 р Сыр сулугуни 30г 1 79 р Пепперони 2…" at bounding box center [348, 238] width 278 height 97
drag, startPoint x: 377, startPoint y: 270, endPoint x: 377, endPoint y: 274, distance: 4.0
click at [377, 273] on ul "[PERSON_NAME] 30г 1 69 р Ветчина 45г 1 99 р Сыр сулугуни 30г 1 79 р Пепперони 2…" at bounding box center [348, 238] width 278 height 97
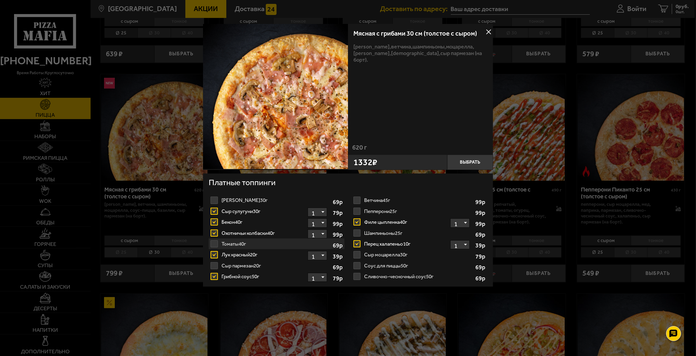
drag, startPoint x: 377, startPoint y: 275, endPoint x: 371, endPoint y: 277, distance: 6.2
click at [377, 276] on label "Сливочно-чесночный соус 50г 1" at bounding box center [419, 276] width 135 height 11
click at [0, 0] on input "Сливочно-чесночный соус 50г 1" at bounding box center [0, 0] width 0 height 0
drag, startPoint x: 248, startPoint y: 264, endPoint x: 253, endPoint y: 255, distance: 9.8
click at [247, 264] on label "Сыр пармезан 20г 1" at bounding box center [276, 265] width 135 height 11
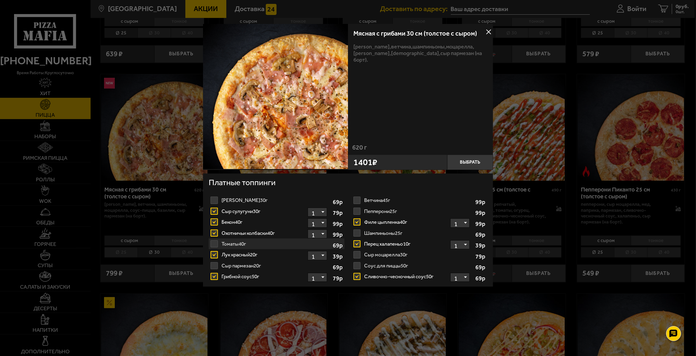
click at [0, 0] on input "Сыр пармезан 20г 1" at bounding box center [0, 0] width 0 height 0
click at [488, 31] on button at bounding box center [488, 32] width 9 height 9
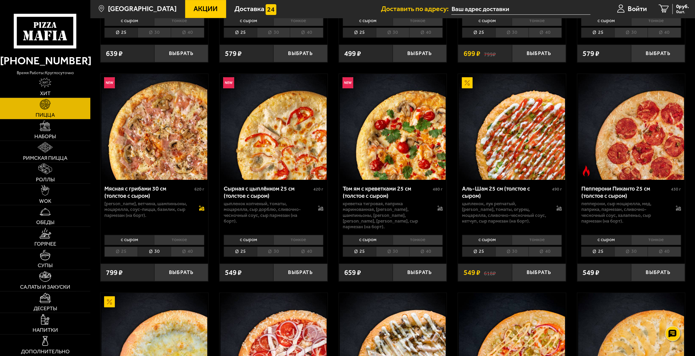
click at [200, 207] on icon at bounding box center [201, 207] width 4 height 4
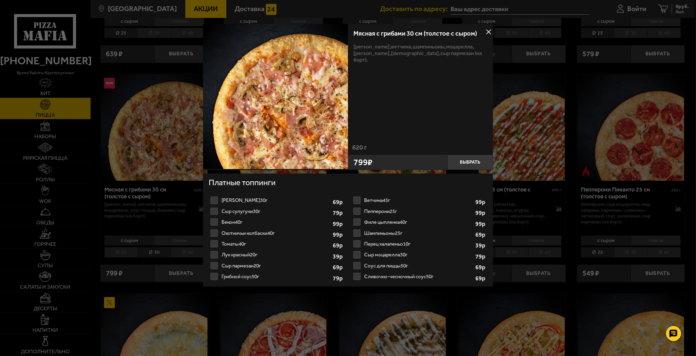
click at [294, 245] on label "Томаты 40г 1" at bounding box center [276, 243] width 135 height 11
click at [0, 0] on input "Томаты 40г 1" at bounding box center [0, 0] width 0 height 0
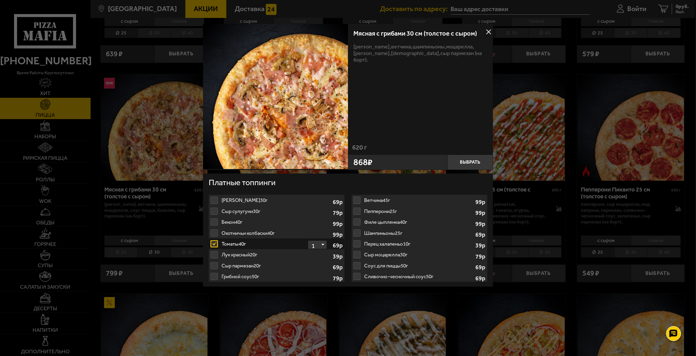
click at [292, 263] on label "Сыр пармезан 20г 1" at bounding box center [276, 265] width 135 height 11
click at [249, 257] on label "Лук красный 20г 1" at bounding box center [276, 254] width 135 height 11
click at [238, 256] on label "Лук красный 20г 1" at bounding box center [276, 254] width 135 height 11
click at [234, 266] on label "Сыр пармезан 20г 1" at bounding box center [276, 265] width 135 height 11
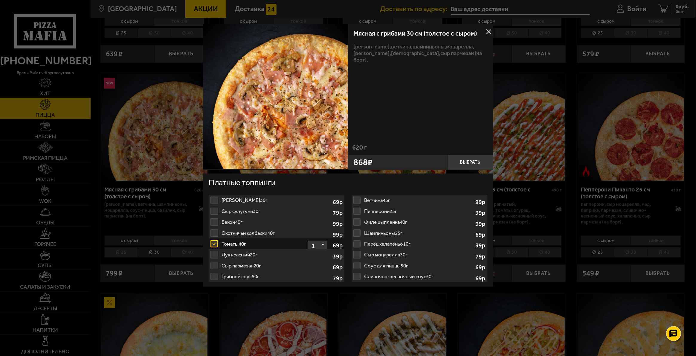
click at [234, 266] on label "Сыр пармезан 20г 1" at bounding box center [276, 265] width 135 height 11
click at [216, 256] on label "Лук красный 20г 1" at bounding box center [276, 254] width 135 height 11
drag, startPoint x: 229, startPoint y: 253, endPoint x: 236, endPoint y: 254, distance: 6.6
click at [232, 253] on label "Лук красный 20г 1" at bounding box center [276, 254] width 135 height 11
click at [236, 254] on label "Лук красный 20г 1" at bounding box center [276, 254] width 135 height 11
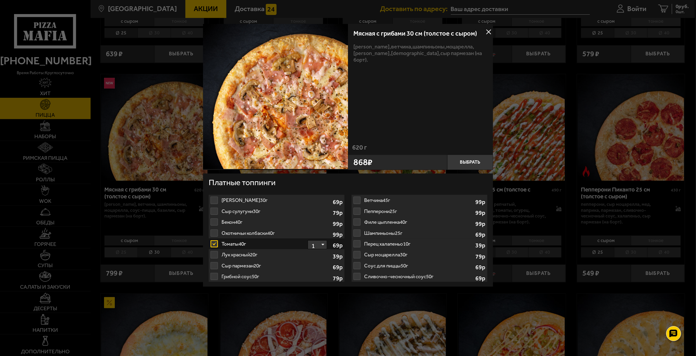
click at [237, 254] on label "Лук красный 20г 1" at bounding box center [276, 254] width 135 height 11
click at [473, 164] on button "Выбрать" at bounding box center [470, 162] width 46 height 15
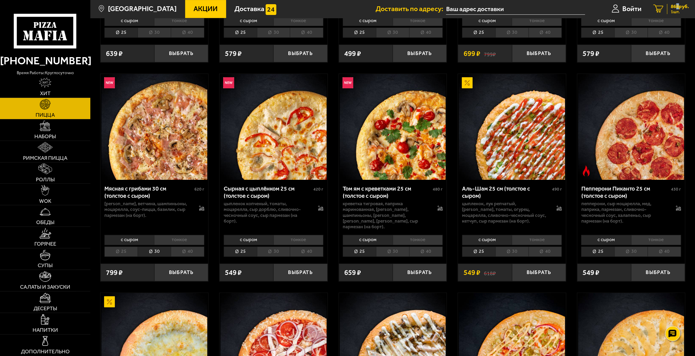
click at [676, 6] on span "868 руб." at bounding box center [680, 6] width 18 height 5
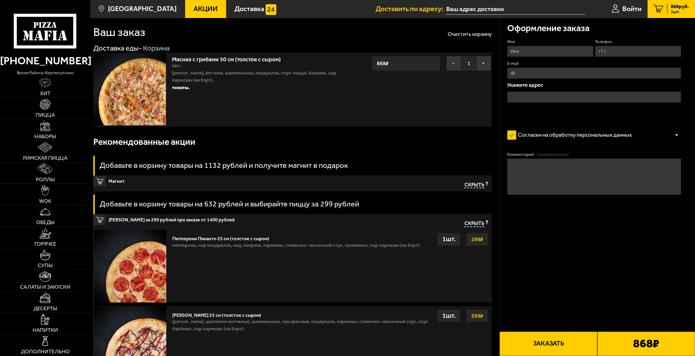
scroll to position [30, 0]
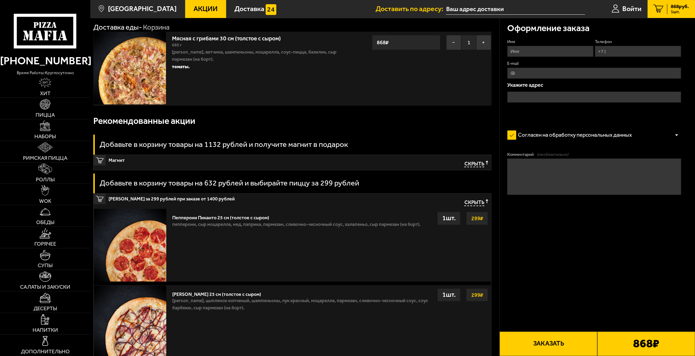
click at [518, 8] on input "text" at bounding box center [515, 9] width 139 height 11
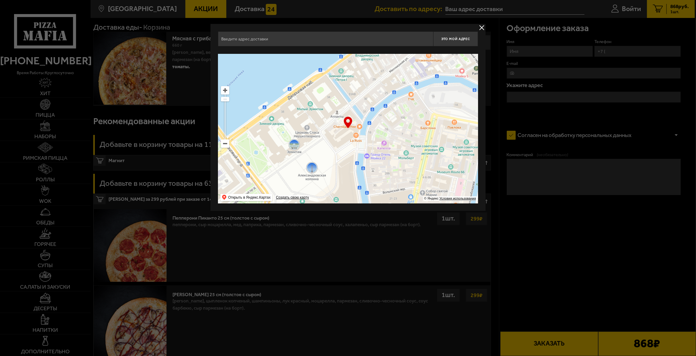
drag, startPoint x: 372, startPoint y: 116, endPoint x: 328, endPoint y: 164, distance: 65.2
click at [328, 164] on ymaps at bounding box center [348, 129] width 260 height 150
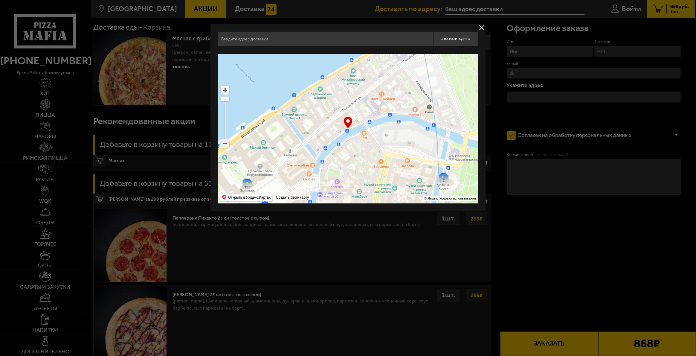
click at [222, 144] on ymaps at bounding box center [225, 144] width 8 height 8
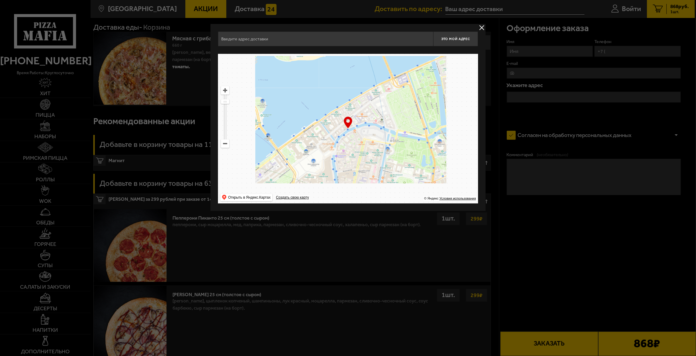
click at [222, 144] on ymaps at bounding box center [225, 144] width 8 height 8
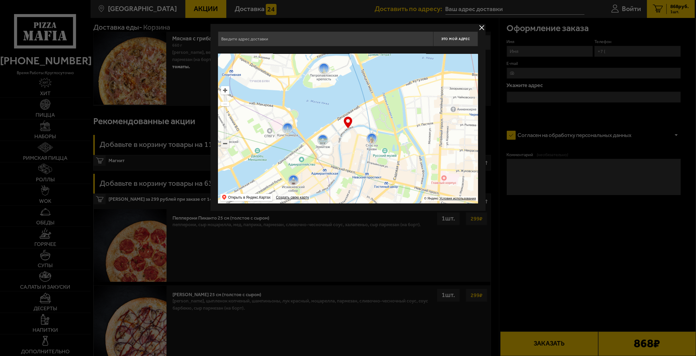
click at [222, 144] on ymaps at bounding box center [225, 144] width 8 height 8
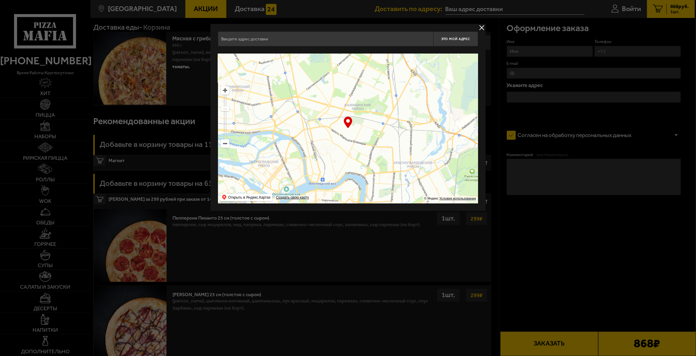
drag, startPoint x: 386, startPoint y: 93, endPoint x: 321, endPoint y: 169, distance: 99.6
click at [321, 169] on ymaps at bounding box center [348, 129] width 260 height 150
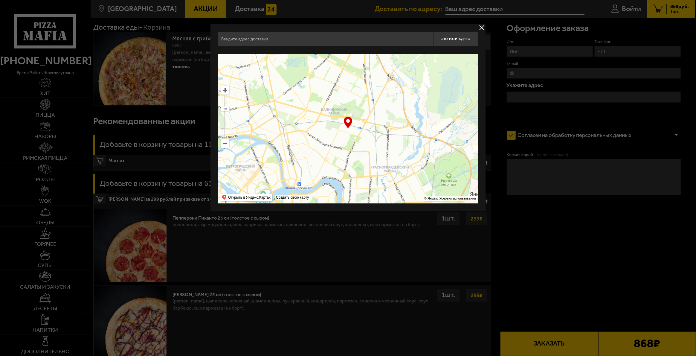
type input "[STREET_ADDRESS]"
click at [328, 134] on ymaps at bounding box center [348, 129] width 260 height 150
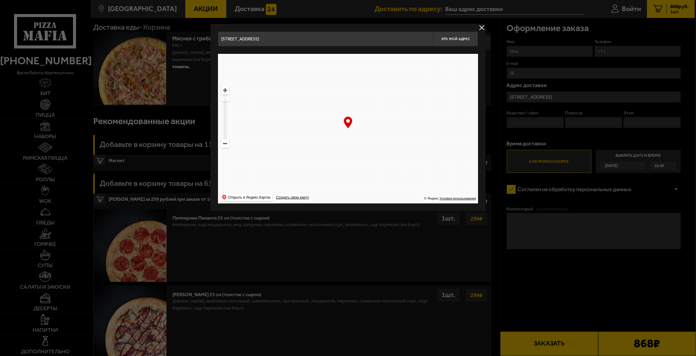
click at [328, 134] on ymaps at bounding box center [348, 129] width 260 height 150
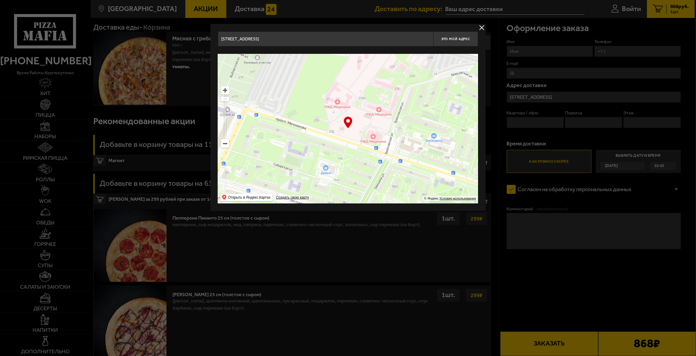
drag, startPoint x: 316, startPoint y: 144, endPoint x: 390, endPoint y: 82, distance: 97.4
click at [390, 82] on ymaps at bounding box center [348, 129] width 260 height 150
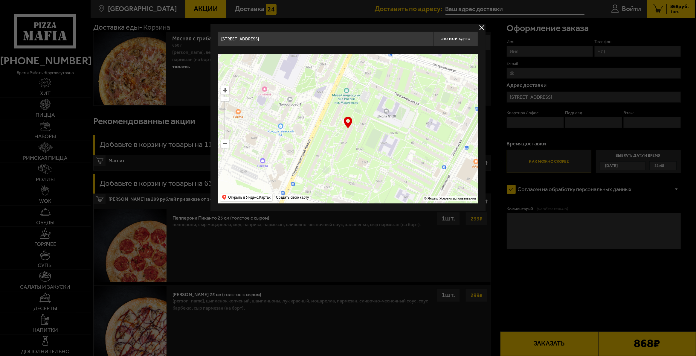
drag, startPoint x: 275, startPoint y: 160, endPoint x: 368, endPoint y: 76, distance: 125.5
click at [368, 76] on ymaps at bounding box center [348, 129] width 260 height 150
type input "[STREET_ADDRESS]"
click at [225, 143] on ymaps at bounding box center [225, 144] width 8 height 8
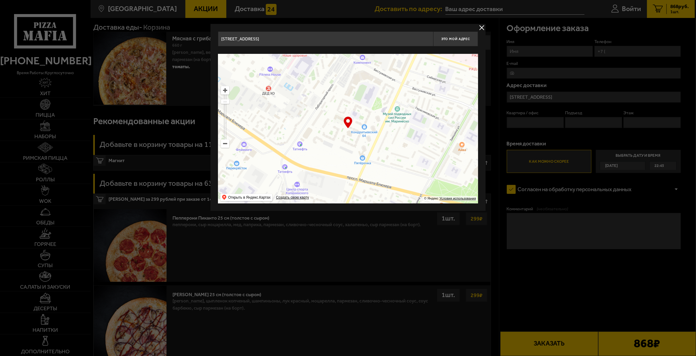
drag, startPoint x: 396, startPoint y: 159, endPoint x: 430, endPoint y: 168, distance: 34.7
click at [444, 178] on ymaps at bounding box center [348, 129] width 260 height 150
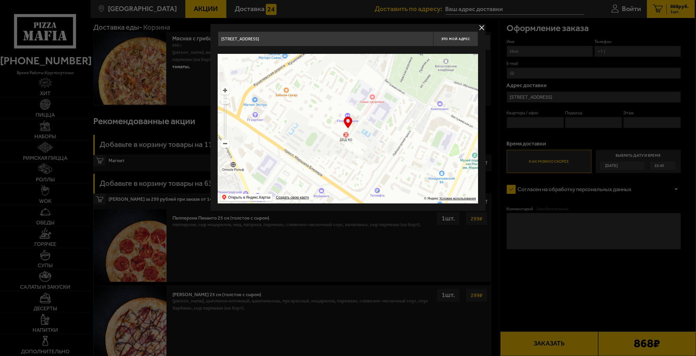
drag, startPoint x: 362, startPoint y: 154, endPoint x: 405, endPoint y: 162, distance: 44.2
click at [405, 162] on ymaps at bounding box center [348, 129] width 260 height 150
type input "[DEMOGRAPHIC_DATA][STREET_ADDRESS]"
click at [454, 37] on span "Это мой адрес" at bounding box center [455, 39] width 29 height 4
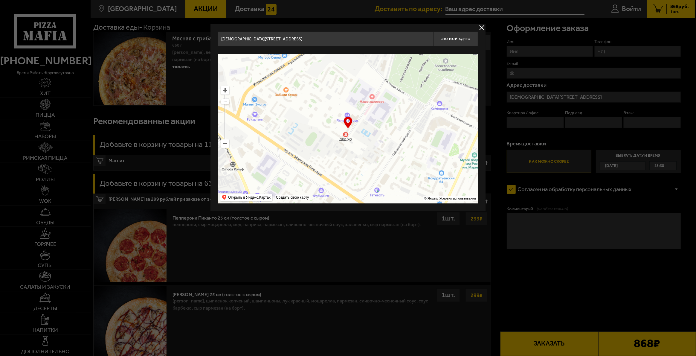
type input "[DEMOGRAPHIC_DATA][STREET_ADDRESS]"
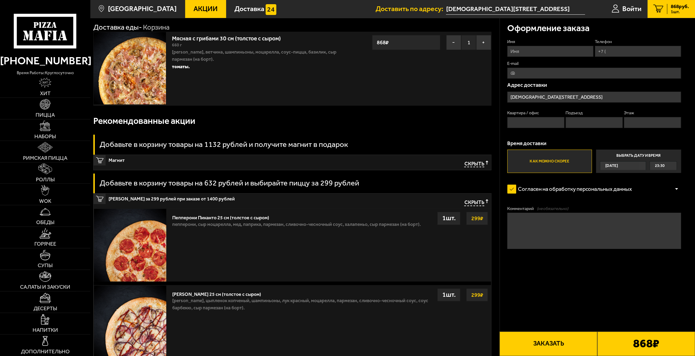
click at [540, 4] on input "[DEMOGRAPHIC_DATA][STREET_ADDRESS]" at bounding box center [515, 9] width 139 height 11
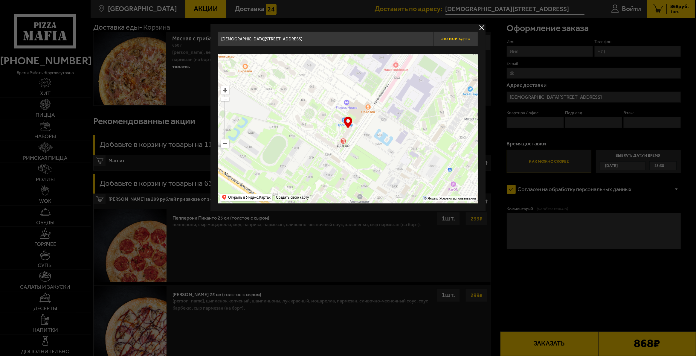
click at [458, 37] on span "Это мой адрес" at bounding box center [455, 39] width 29 height 4
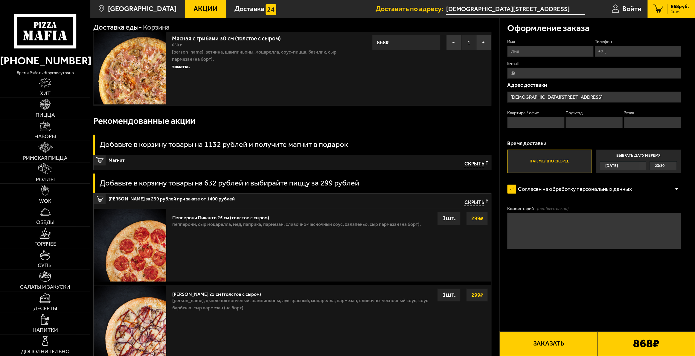
click at [531, 231] on textarea "Комментарий (необязательно)" at bounding box center [594, 231] width 174 height 36
click at [536, 47] on input "Имя" at bounding box center [550, 51] width 86 height 11
type input "[PERSON_NAME]"
type input "[PHONE_NUMBER]"
type input "[EMAIL_ADDRESS][DOMAIN_NAME]"
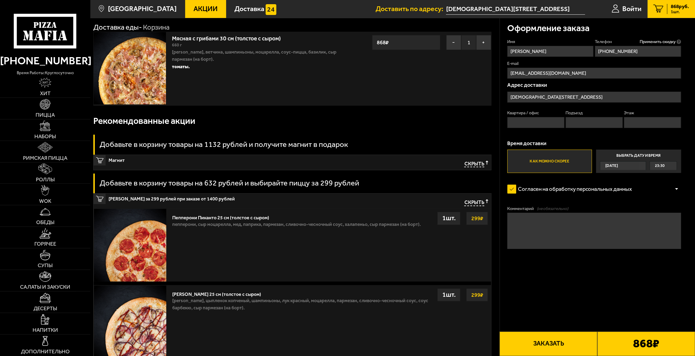
click at [545, 123] on input "Квартира / офис" at bounding box center [535, 122] width 57 height 11
type input "717"
click at [588, 122] on input "Подъезд" at bounding box center [594, 122] width 57 height 11
type input "8"
click at [645, 120] on input "Этаж" at bounding box center [652, 122] width 57 height 11
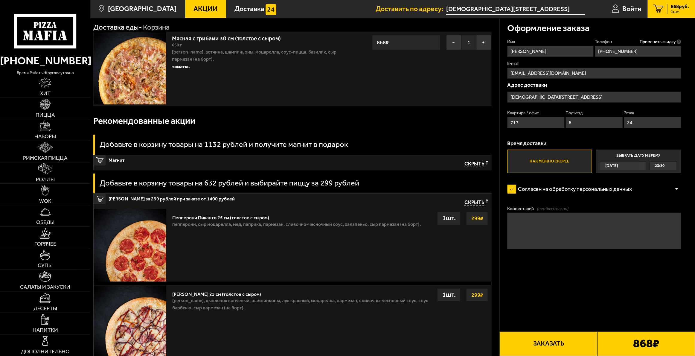
type input "24"
click at [535, 161] on label "Как можно скорее" at bounding box center [549, 161] width 85 height 23
click at [0, 0] on input "Как можно скорее" at bounding box center [0, 0] width 0 height 0
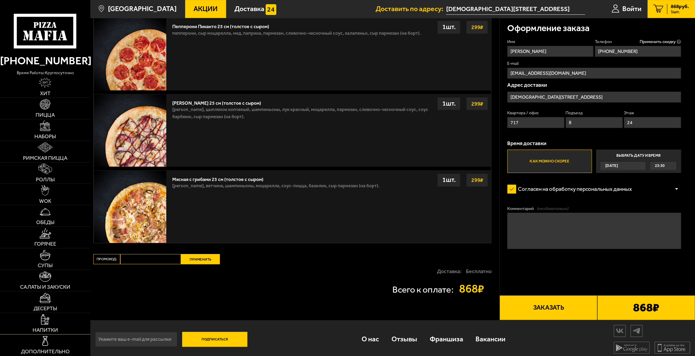
scroll to position [224, 0]
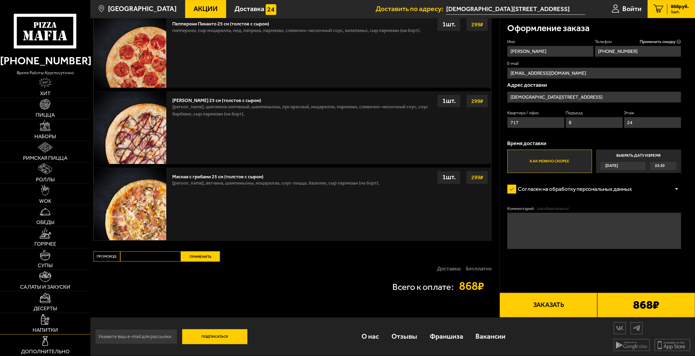
click at [43, 327] on span "Напитки" at bounding box center [45, 329] width 25 height 5
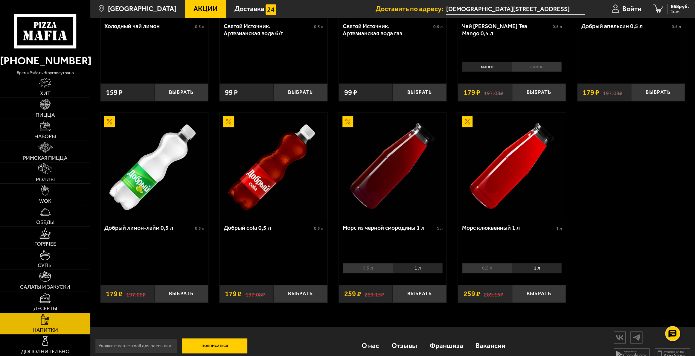
scroll to position [345, 0]
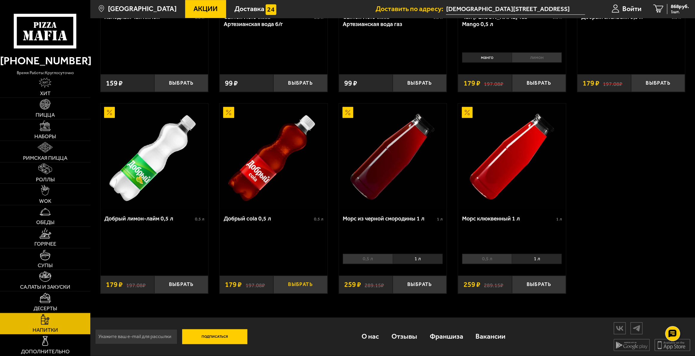
click at [297, 282] on button "Выбрать" at bounding box center [300, 284] width 54 height 18
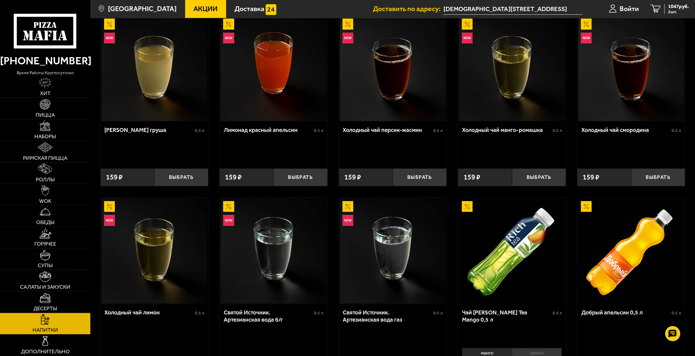
scroll to position [0, 0]
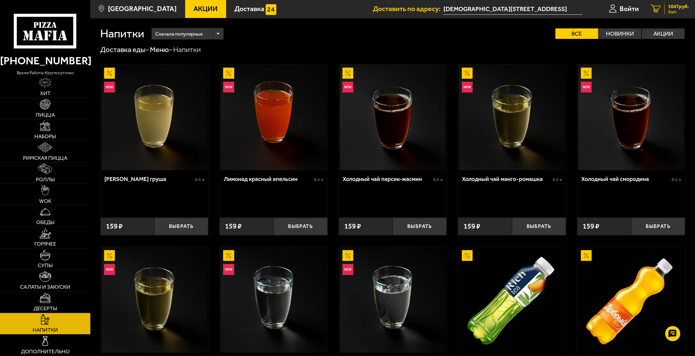
click at [675, 7] on span "1047 руб." at bounding box center [678, 6] width 21 height 5
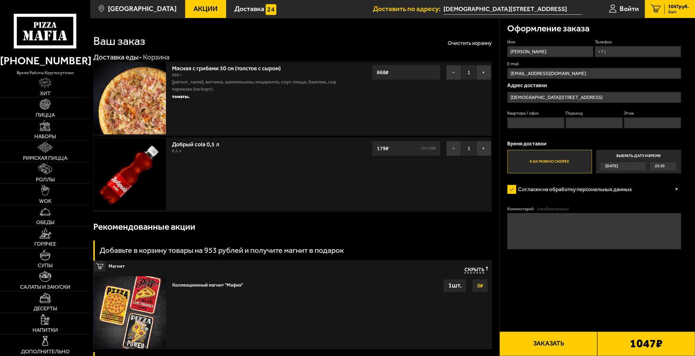
click at [526, 118] on input "Квартира / офис" at bounding box center [535, 122] width 57 height 11
click at [597, 115] on label "Подъезд" at bounding box center [594, 113] width 57 height 6
click at [597, 117] on input "Подъезд" at bounding box center [594, 122] width 57 height 11
click at [598, 123] on input "Подъезд" at bounding box center [594, 122] width 57 height 11
type input "8"
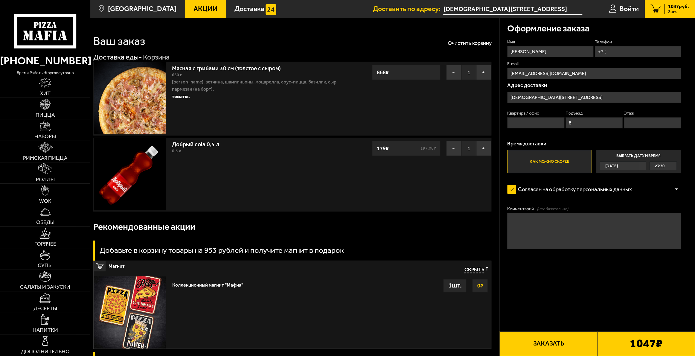
click at [645, 121] on input "Этаж" at bounding box center [652, 122] width 57 height 11
type input "24"
click at [535, 124] on input "Квартира / офис" at bounding box center [535, 122] width 57 height 11
type input "717"
click at [624, 52] on input "Телефон" at bounding box center [638, 51] width 86 height 11
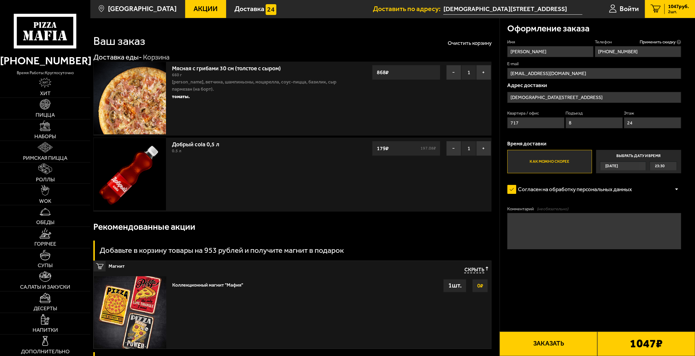
type input "[PHONE_NUMBER]"
click at [569, 342] on button "Заказать" at bounding box center [548, 343] width 98 height 25
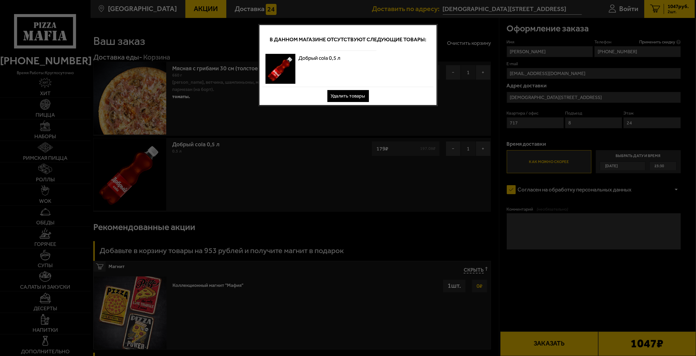
click at [350, 98] on button "Удалить товары" at bounding box center [348, 96] width 42 height 12
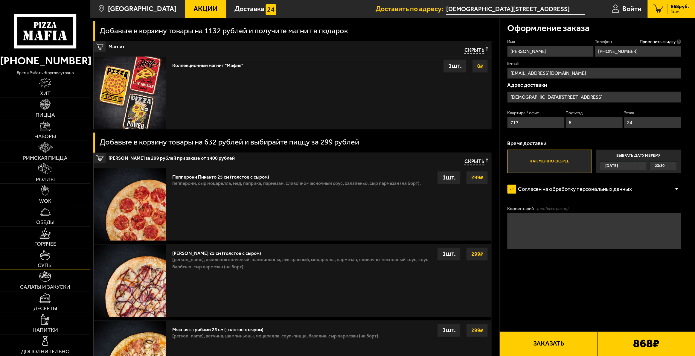
scroll to position [150, 0]
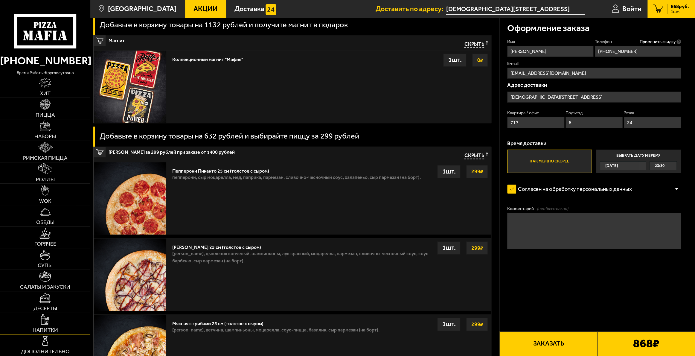
click at [52, 330] on span "Напитки" at bounding box center [45, 329] width 25 height 5
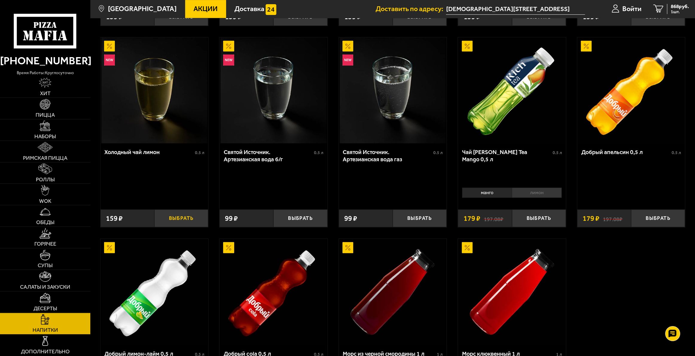
scroll to position [345, 0]
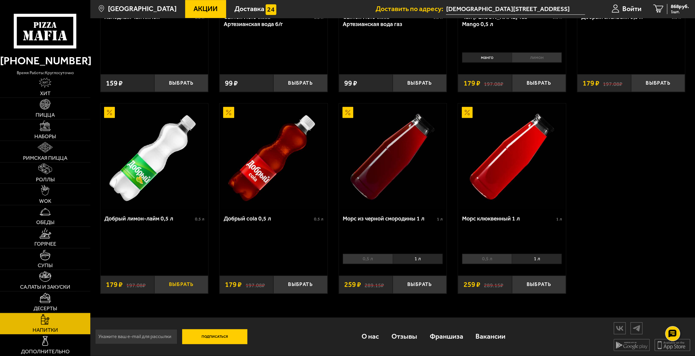
click at [173, 286] on button "Выбрать" at bounding box center [181, 284] width 54 height 18
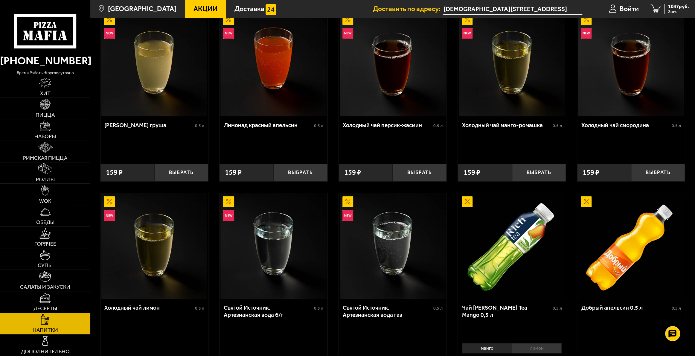
scroll to position [0, 0]
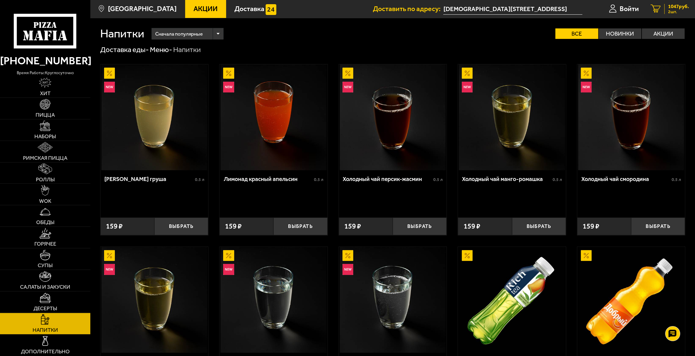
click at [674, 8] on span "1047 руб." at bounding box center [678, 6] width 21 height 5
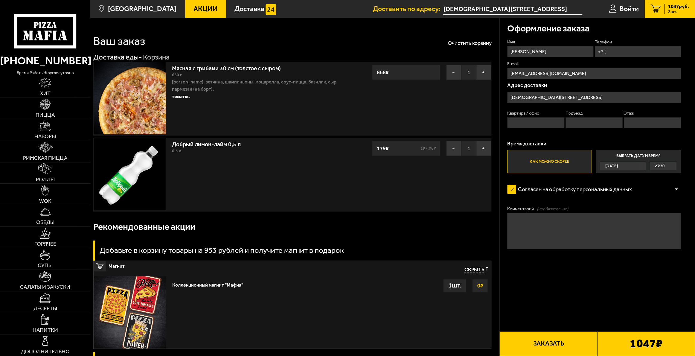
click at [537, 120] on input "Квартира / офис" at bounding box center [535, 122] width 57 height 11
type input "717"
click at [585, 121] on input "Подъезд" at bounding box center [594, 122] width 57 height 11
type input "8"
click at [639, 118] on input "Этаж" at bounding box center [652, 122] width 57 height 11
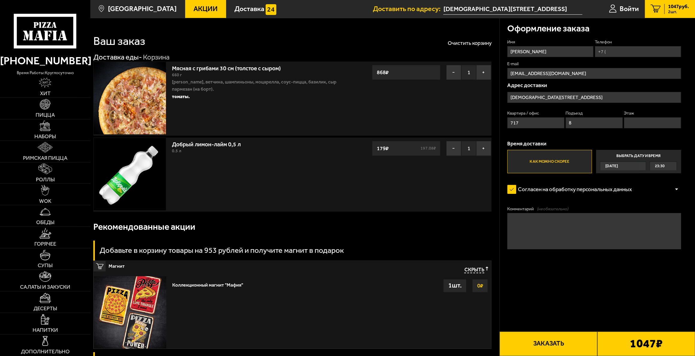
type input "24"
click at [624, 51] on input "Телефон" at bounding box center [638, 51] width 86 height 11
type input "[PHONE_NUMBER]"
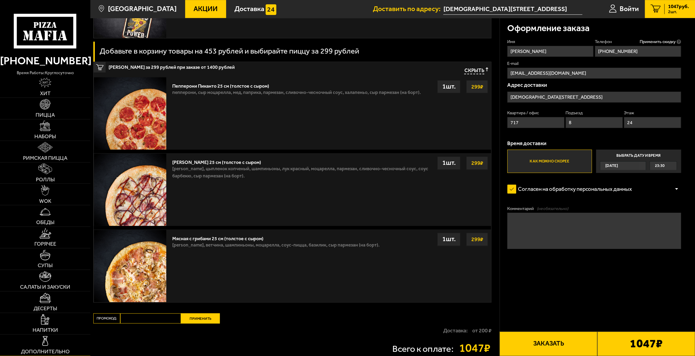
scroll to position [329, 0]
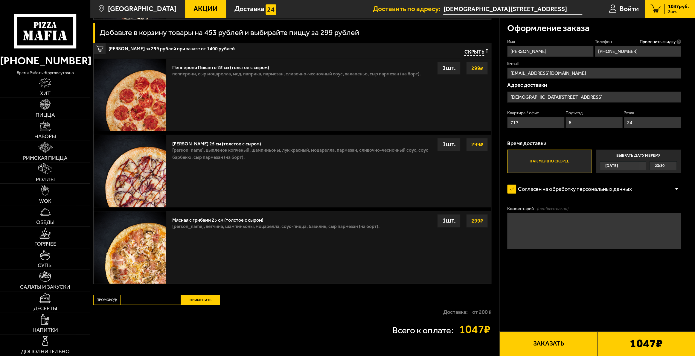
click at [30, 344] on link "Дополнительно" at bounding box center [45, 344] width 90 height 21
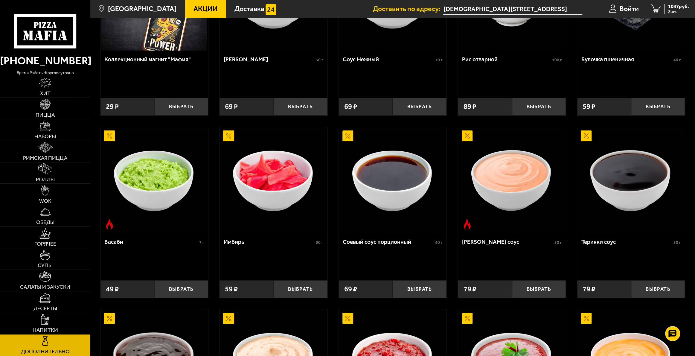
scroll to position [209, 0]
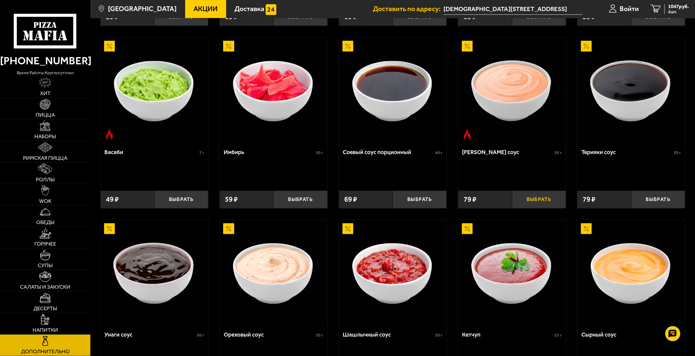
click at [535, 199] on button "Выбрать" at bounding box center [539, 200] width 54 height 18
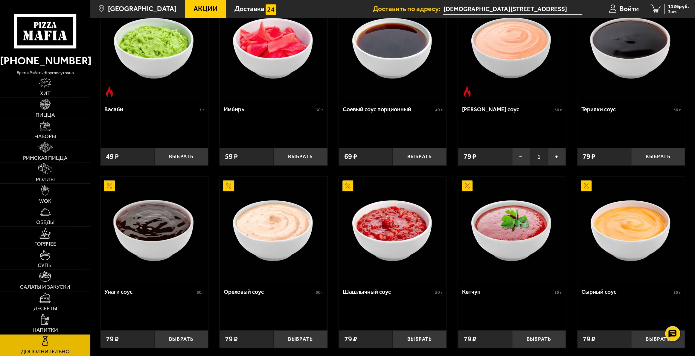
scroll to position [299, 0]
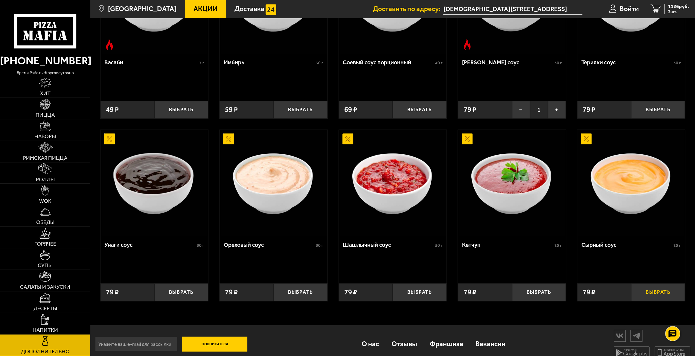
click at [661, 291] on button "Выбрать" at bounding box center [658, 292] width 54 height 18
click at [408, 295] on button "Выбрать" at bounding box center [420, 292] width 54 height 18
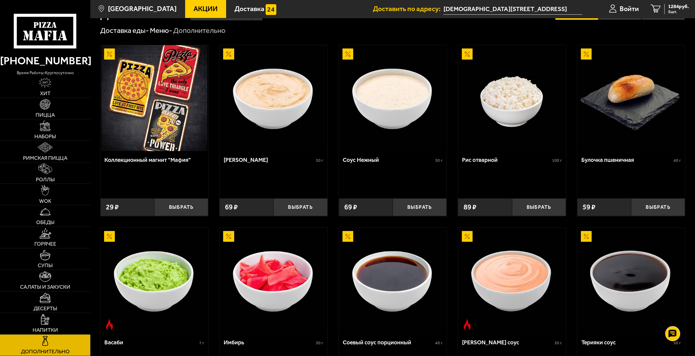
scroll to position [0, 0]
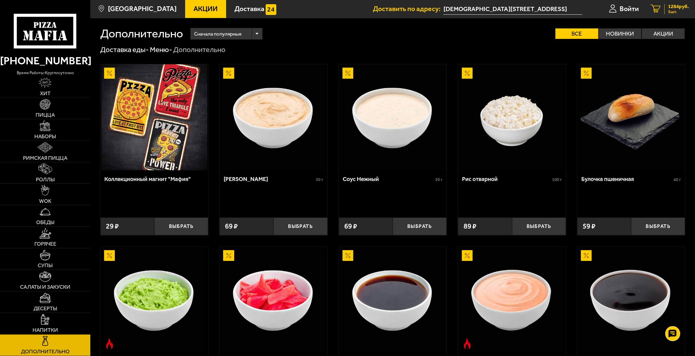
click at [679, 3] on link "5 1284 руб. 5 шт." at bounding box center [670, 9] width 50 height 18
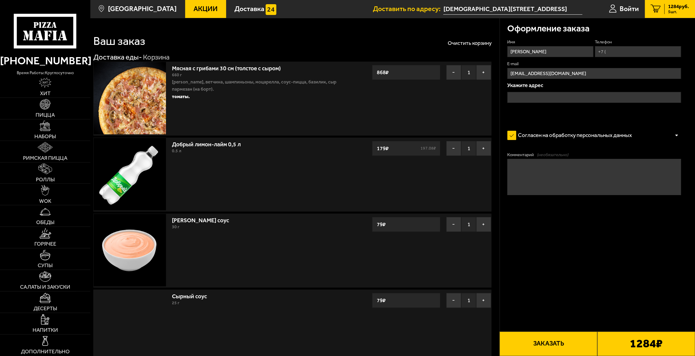
type input "[DEMOGRAPHIC_DATA][STREET_ADDRESS]"
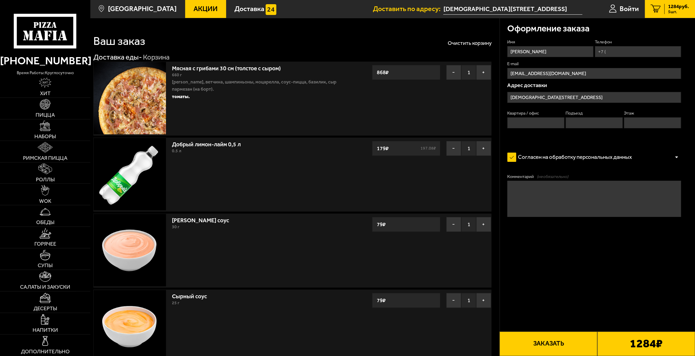
click at [620, 49] on input "Телефон" at bounding box center [638, 51] width 86 height 11
type input "[PHONE_NUMBER]"
click at [519, 124] on input "Квартира / офис" at bounding box center [535, 122] width 57 height 11
type input "717"
click at [592, 118] on input "Подъезд" at bounding box center [594, 122] width 57 height 11
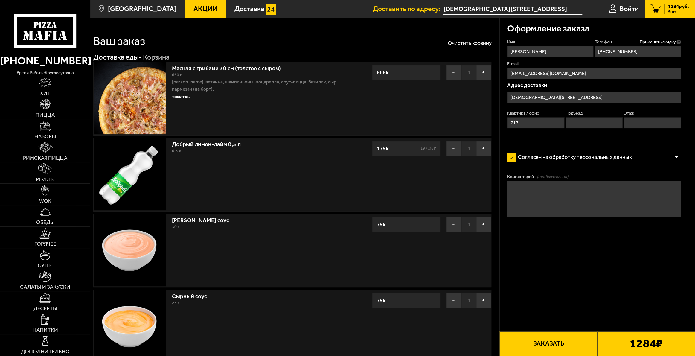
type input "8"
click at [639, 121] on input "Этаж" at bounding box center [652, 122] width 57 height 11
type input "24"
click at [563, 347] on button "Заказать" at bounding box center [548, 343] width 98 height 25
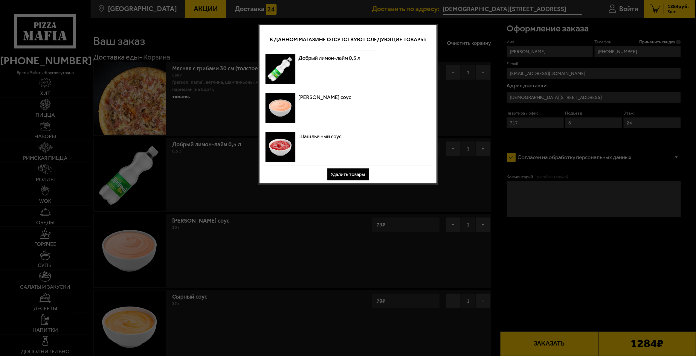
click at [358, 176] on button "Удалить товары" at bounding box center [348, 174] width 42 height 12
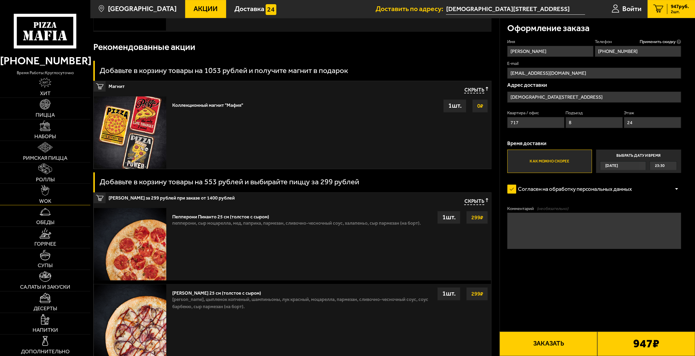
scroll to position [373, 0]
